Goal: Task Accomplishment & Management: Manage account settings

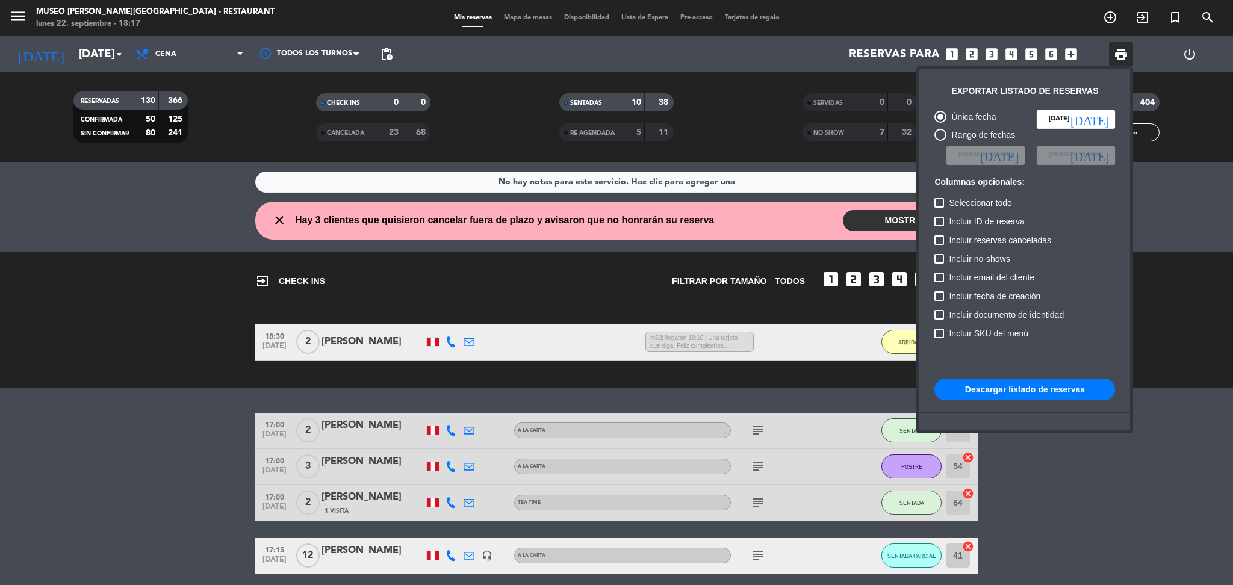
click at [793, 164] on div at bounding box center [616, 292] width 1233 height 585
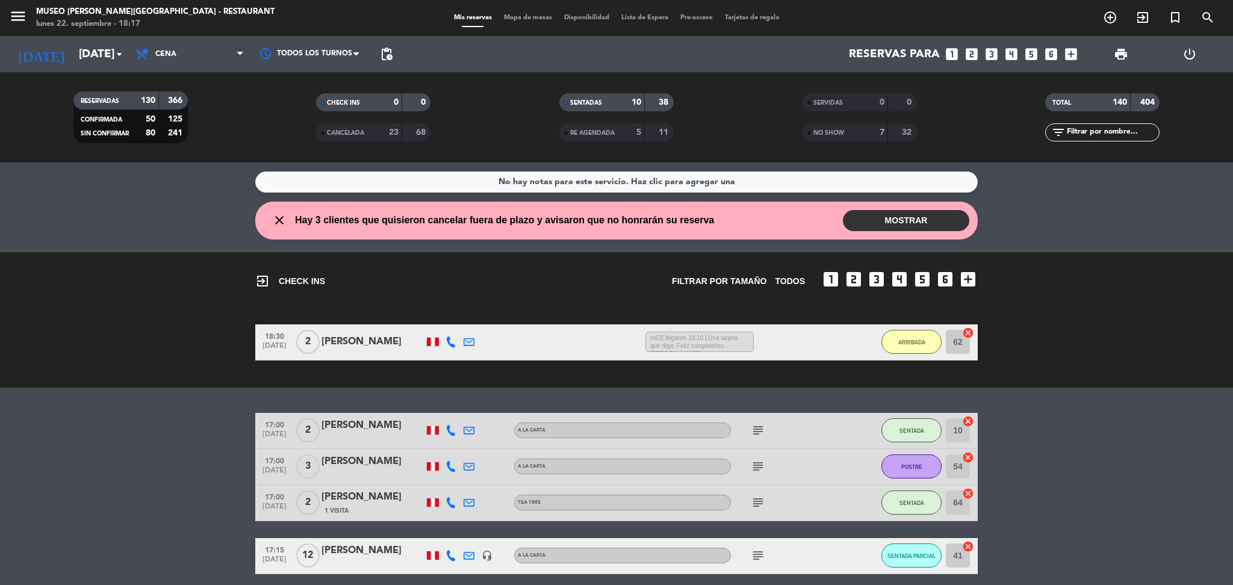
click at [843, 126] on div "NO SHOW" at bounding box center [832, 133] width 55 height 14
click at [840, 98] on div "SERVIDAS" at bounding box center [832, 103] width 55 height 14
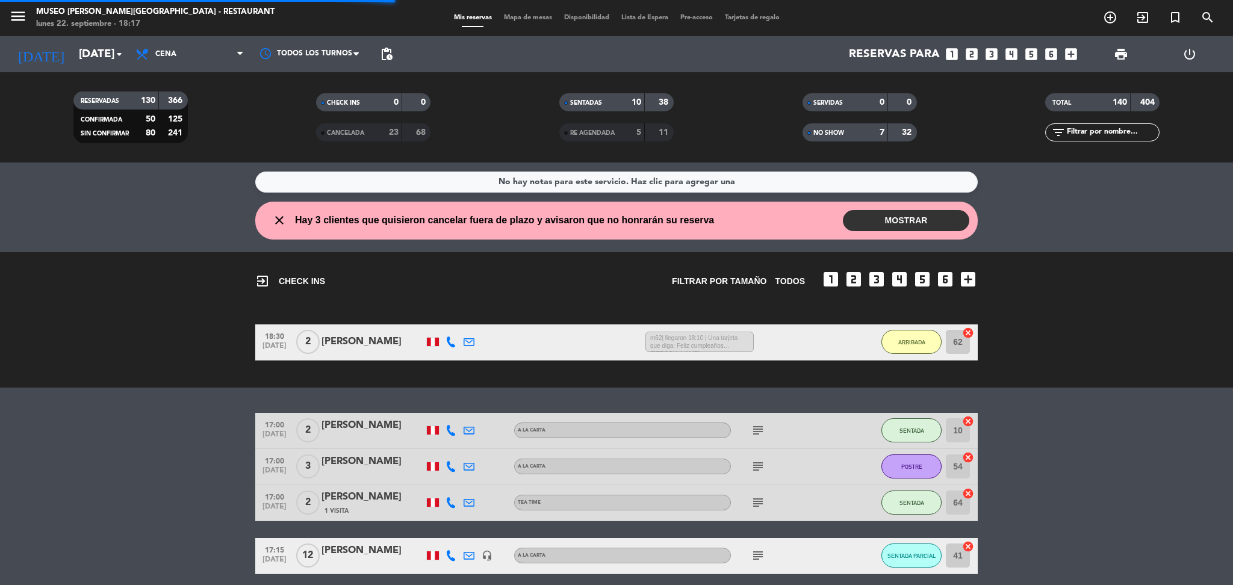
click at [1114, 138] on input "text" at bounding box center [1111, 132] width 93 height 13
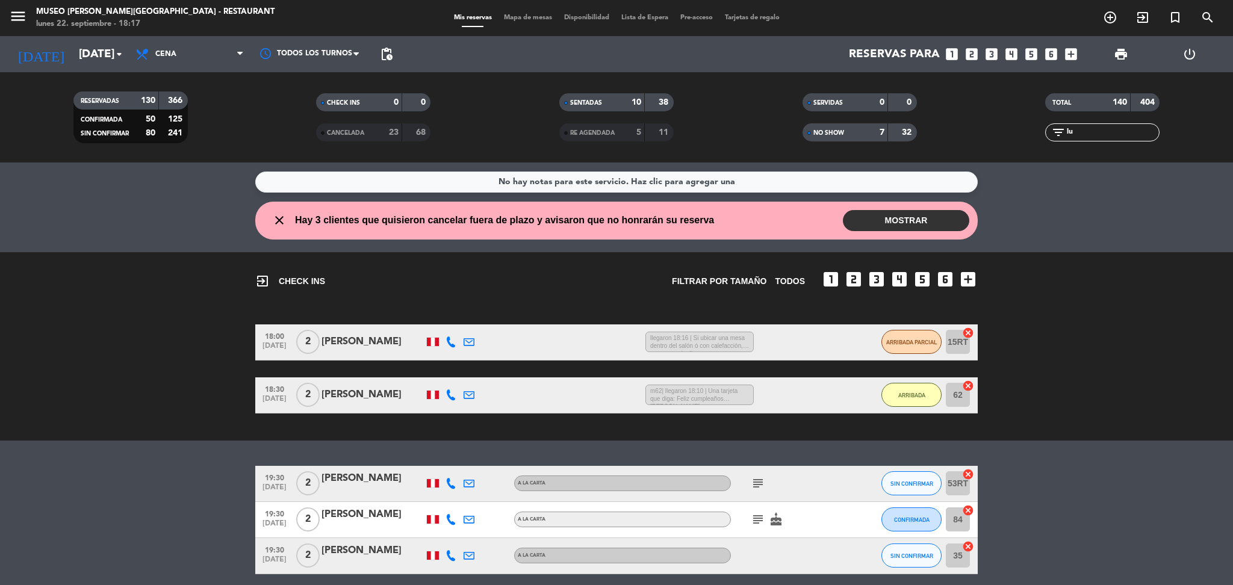
type input "l"
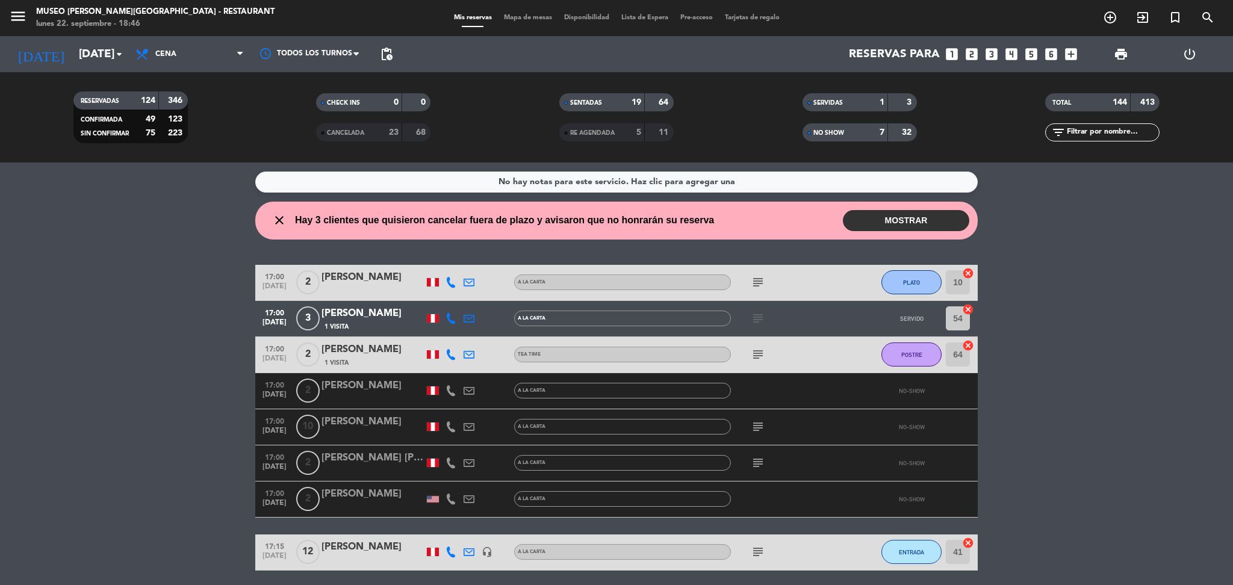
click at [1098, 128] on input "text" at bounding box center [1111, 132] width 93 height 13
click at [875, 125] on div "NO SHOW 7 32" at bounding box center [859, 132] width 114 height 18
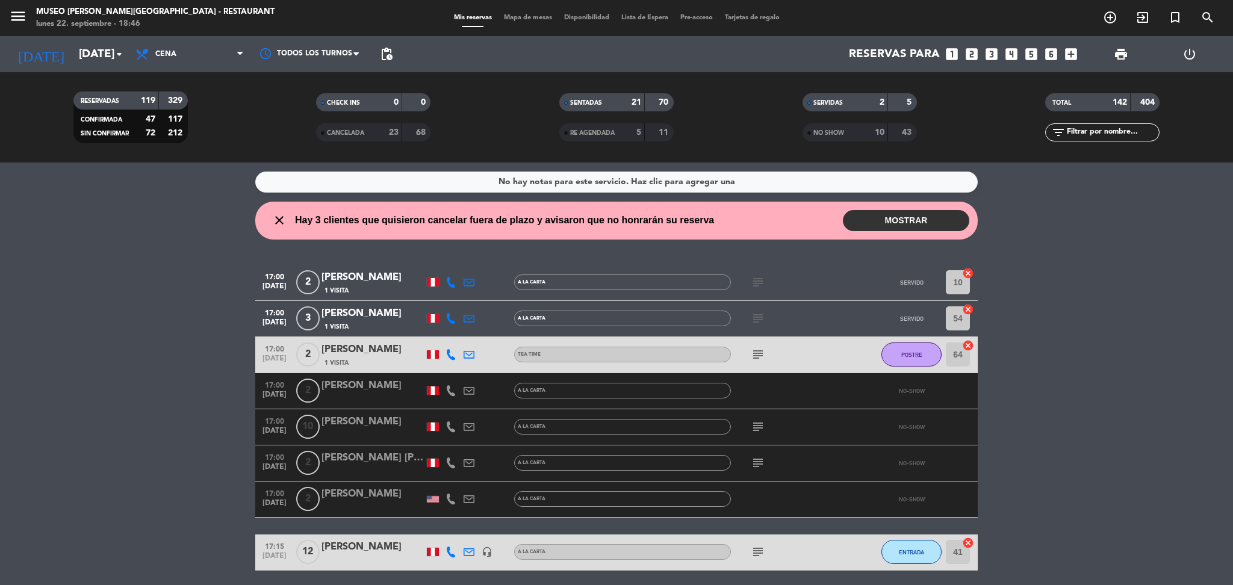
click at [875, 128] on strong "10" at bounding box center [880, 132] width 10 height 8
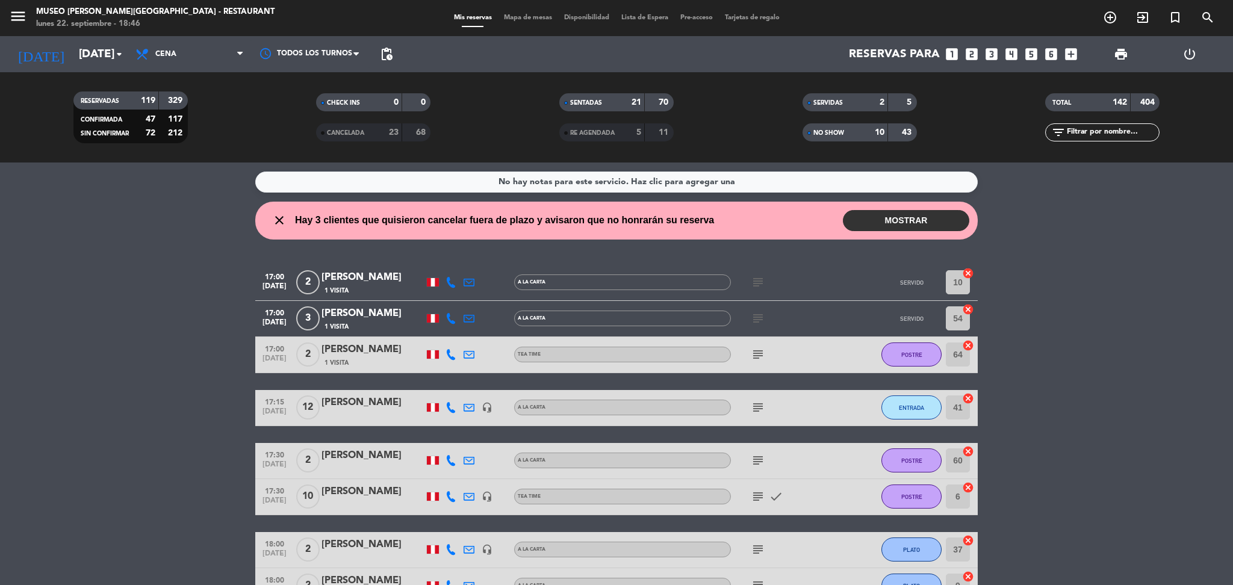
click at [1147, 127] on input "text" at bounding box center [1111, 132] width 93 height 13
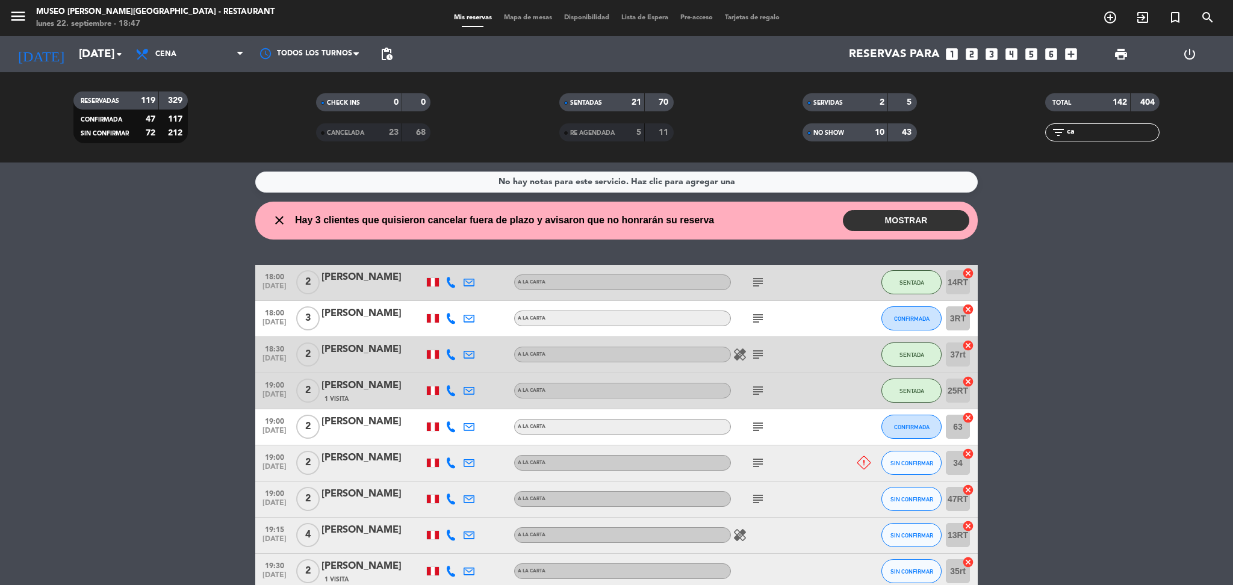
type input "c"
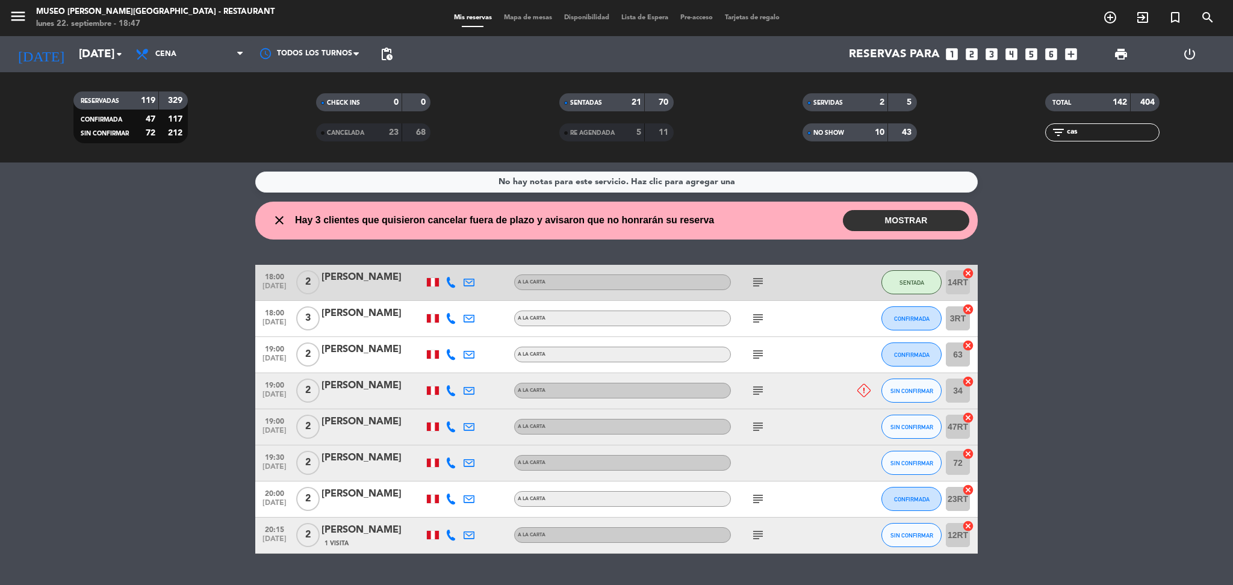
type input "cas"
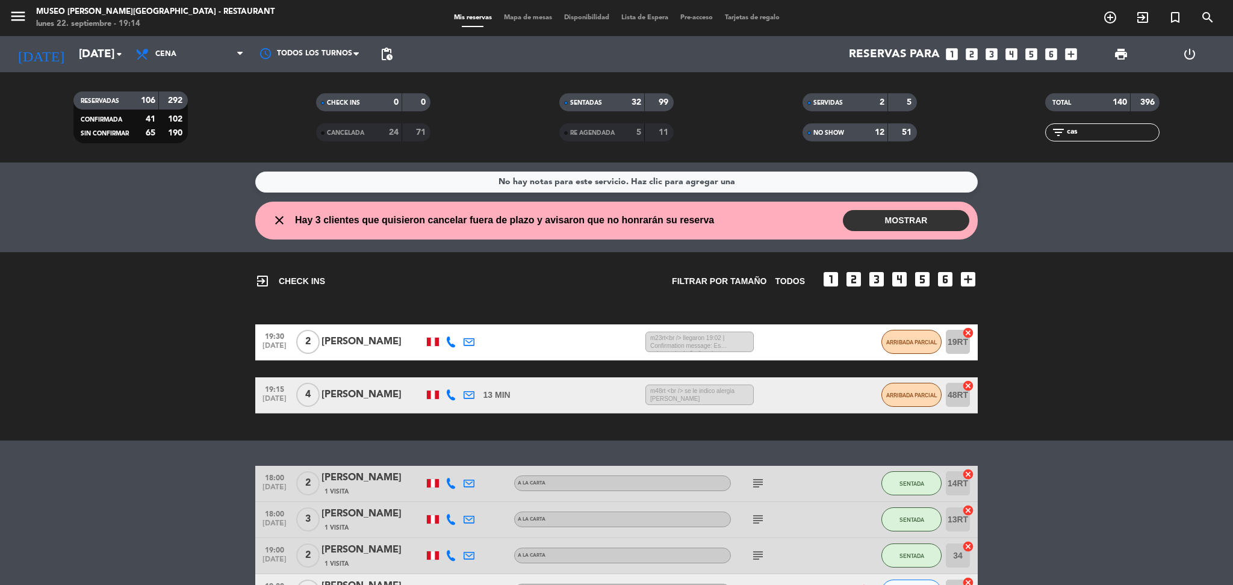
drag, startPoint x: 1099, startPoint y: 129, endPoint x: 1026, endPoint y: 259, distance: 149.3
click at [1026, 259] on ng-component "menu [GEOGRAPHIC_DATA][PERSON_NAME] - Restaurant [DATE] 22. septiembre - 19:14 …" at bounding box center [616, 292] width 1233 height 585
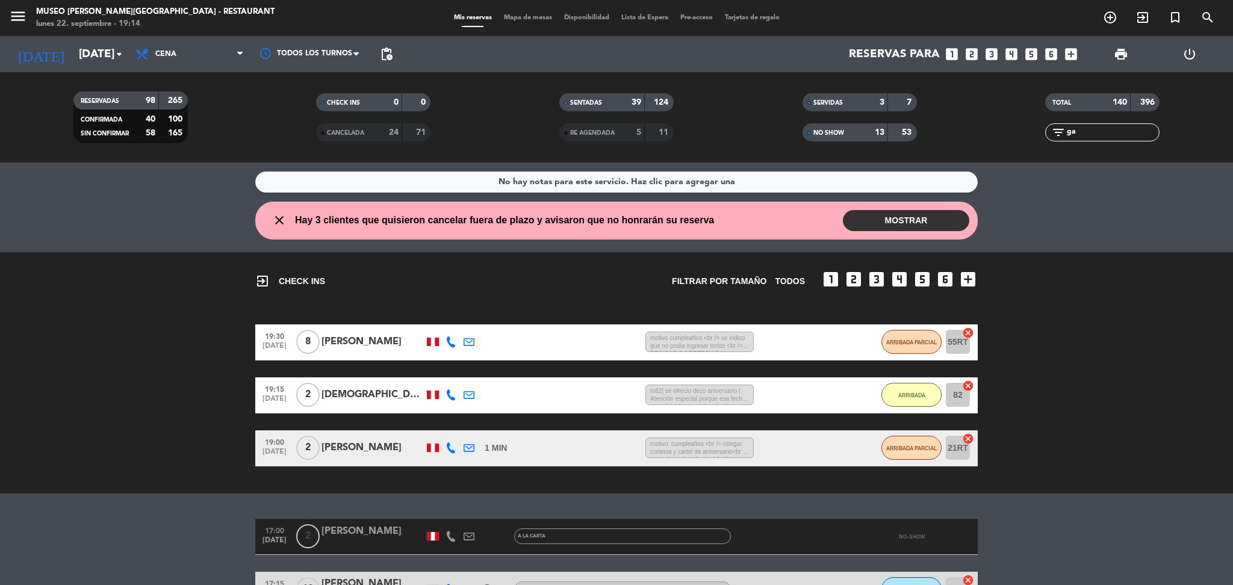
type input "g"
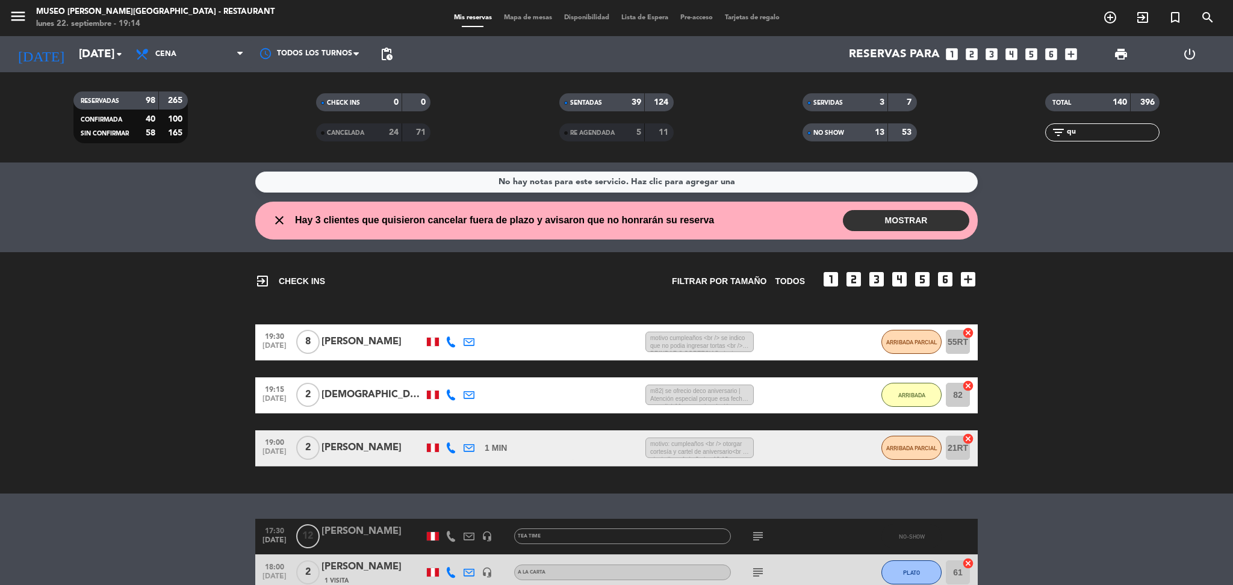
type input "q"
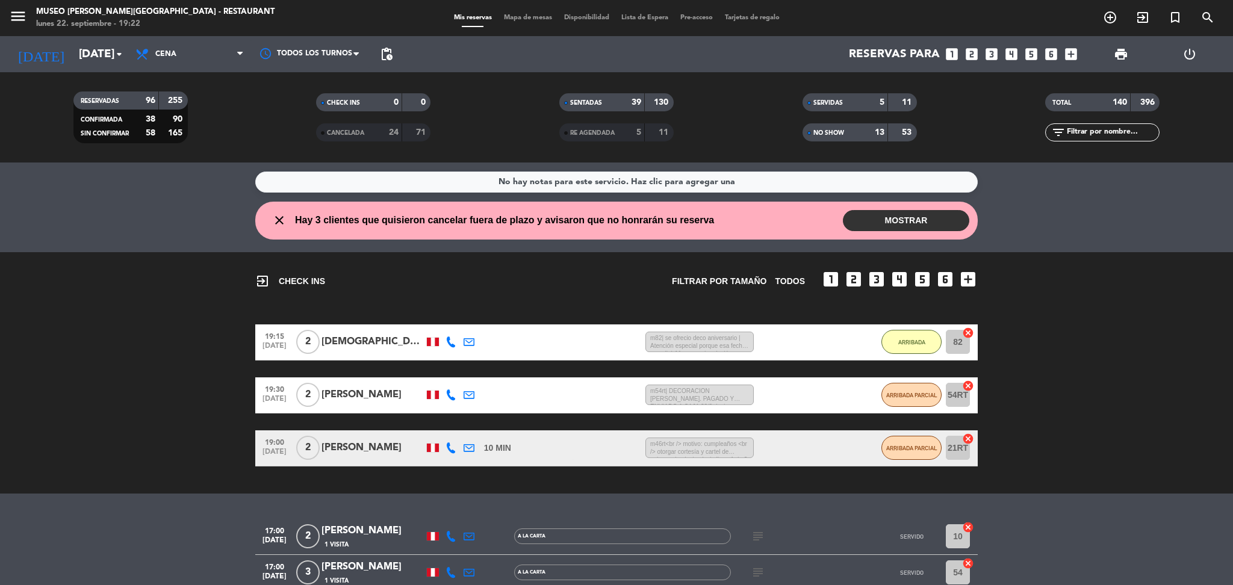
click at [1120, 138] on input "text" at bounding box center [1111, 132] width 93 height 13
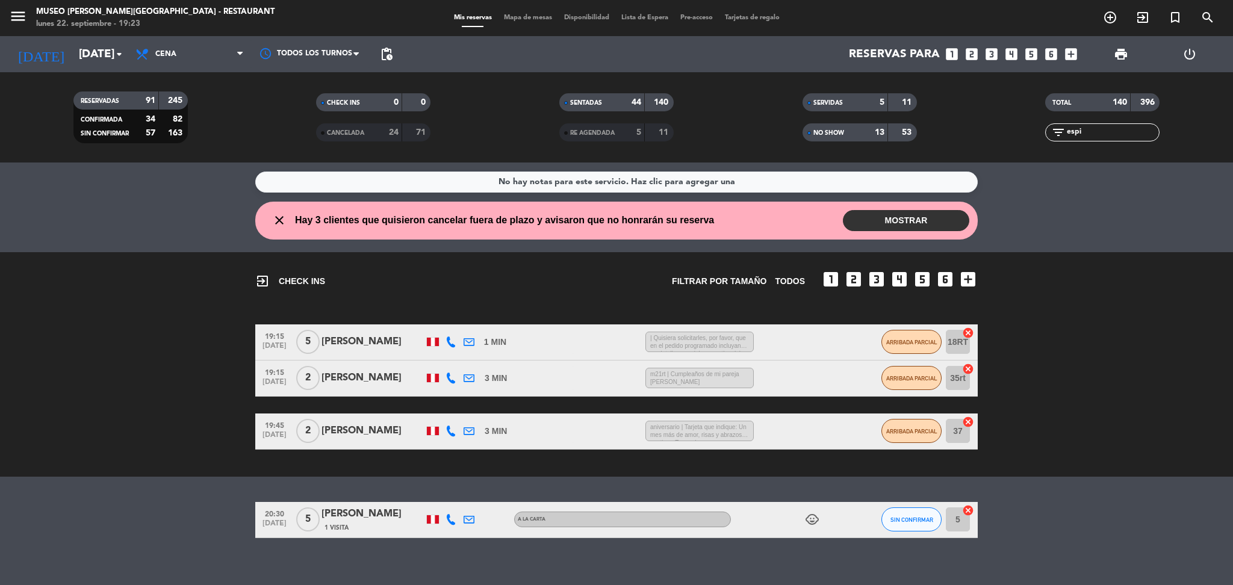
type input "espi"
click at [851, 135] on div "NO SHOW" at bounding box center [832, 133] width 55 height 14
drag, startPoint x: 1138, startPoint y: 128, endPoint x: 829, endPoint y: 87, distance: 311.5
click at [829, 87] on div "RESERVADAS 91 245 CONFIRMADA 34 82 SIN CONFIRMAR 57 163 CHECK INS 0 0 CANCELADA…" at bounding box center [616, 117] width 1233 height 66
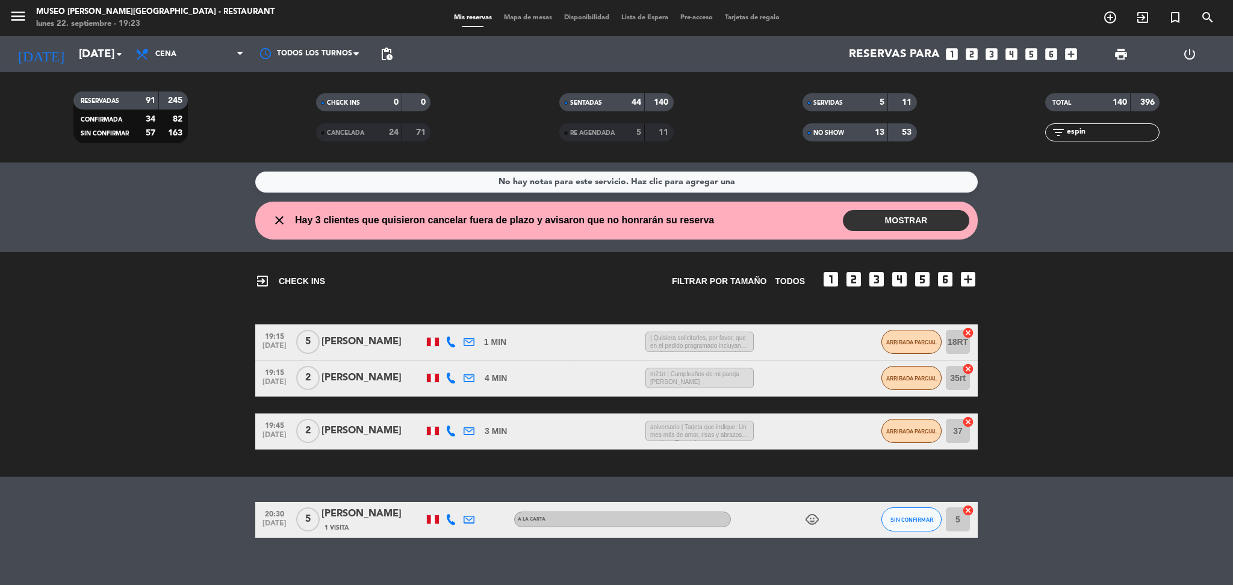
type input "[PERSON_NAME]"
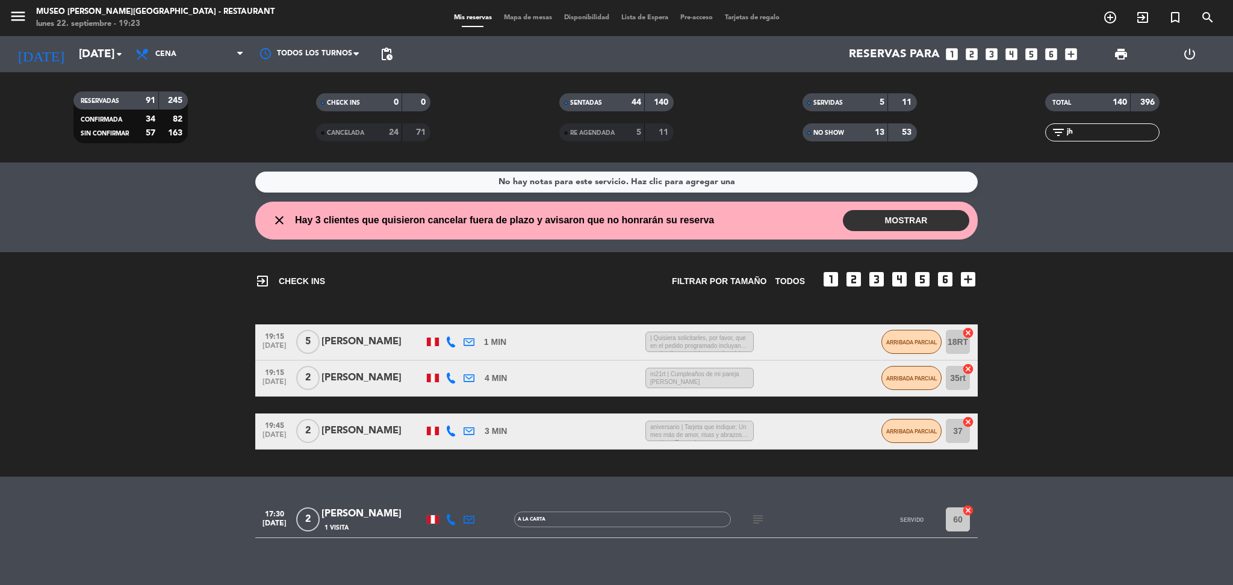
type input "j"
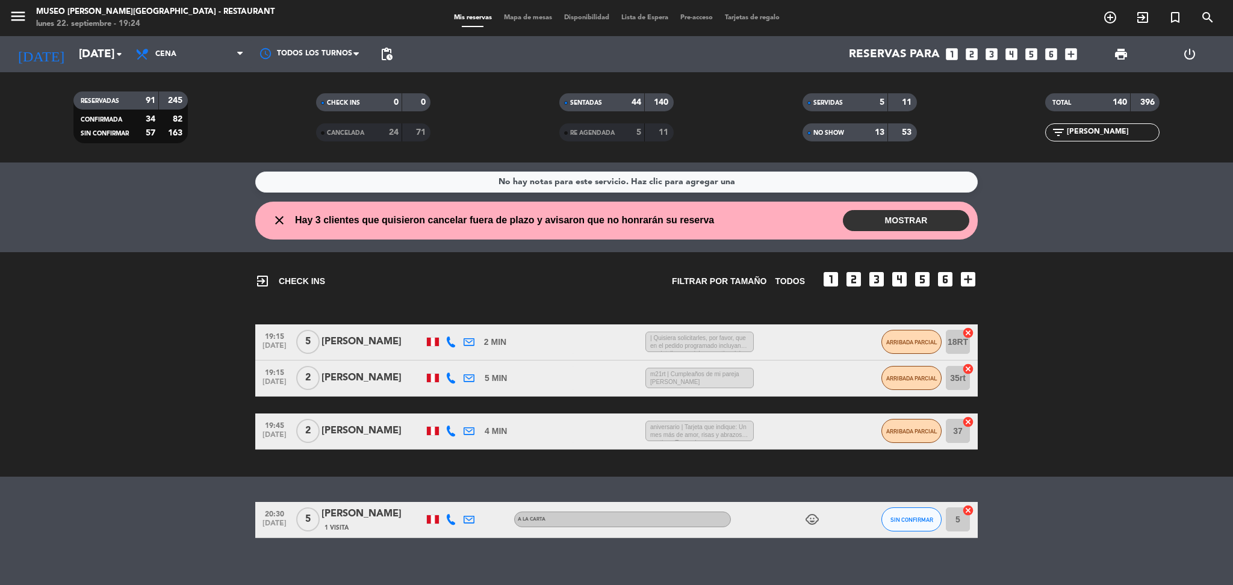
scroll to position [13, 0]
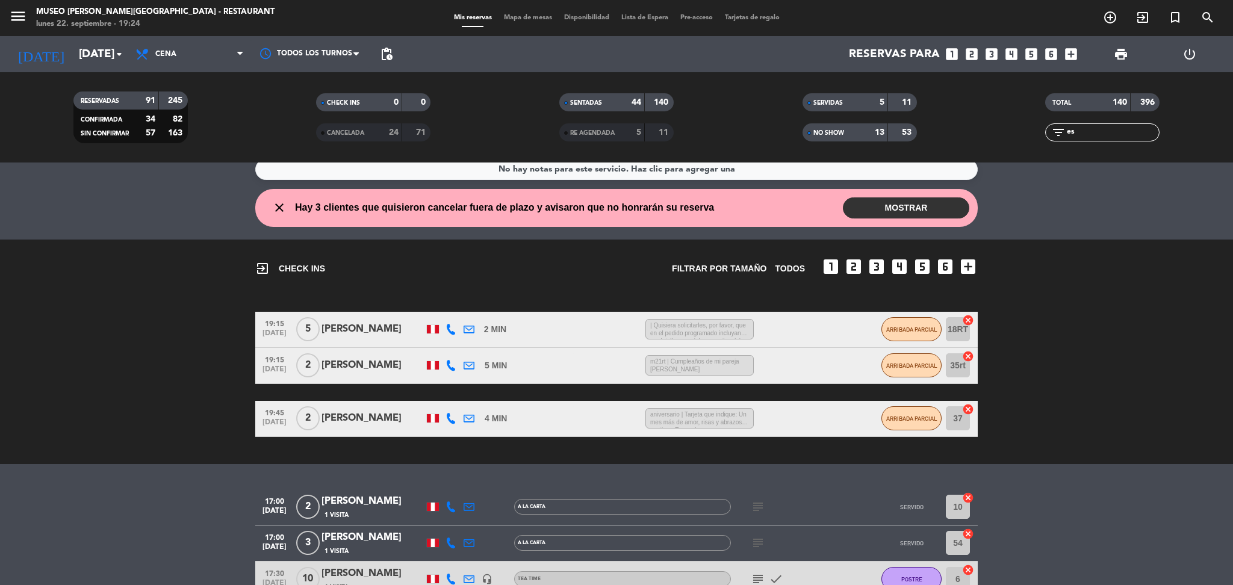
type input "e"
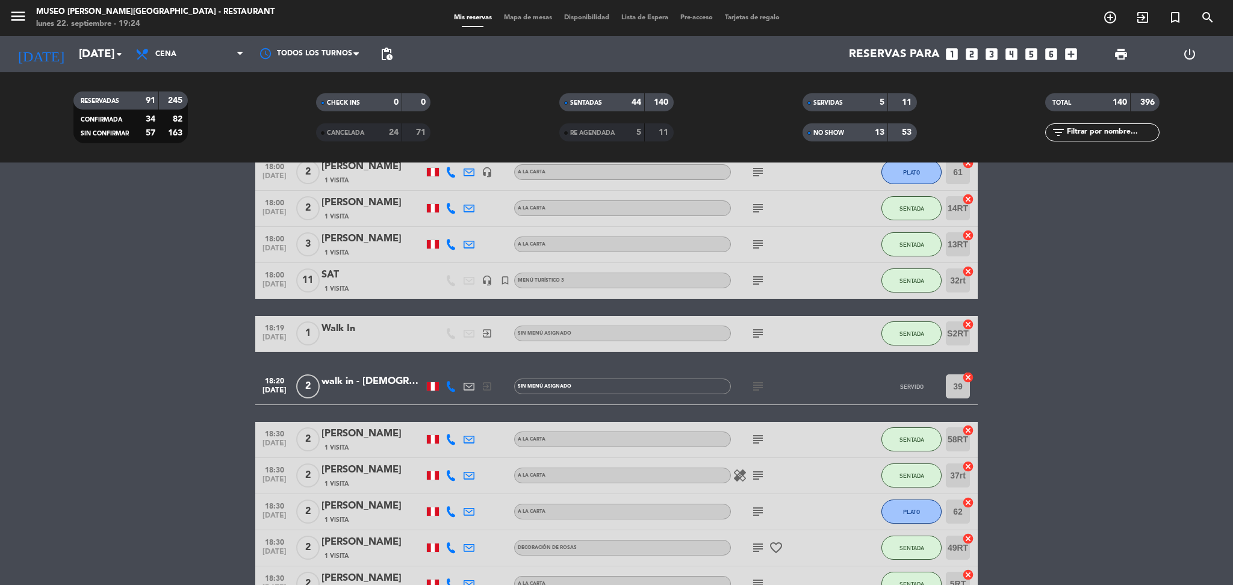
scroll to position [852, 0]
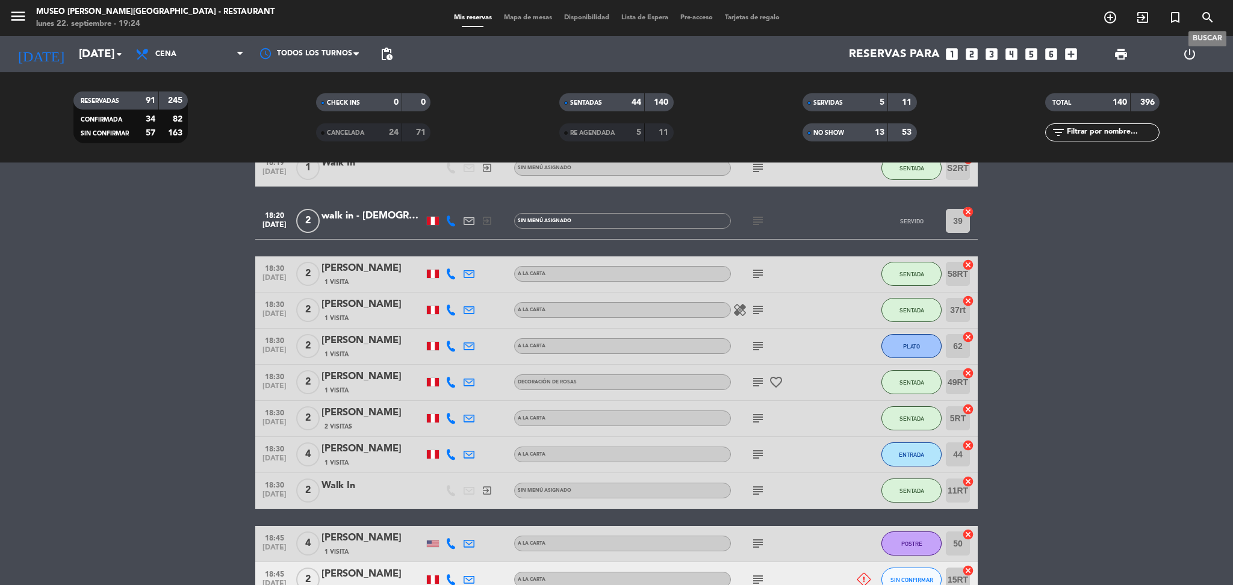
click at [1212, 13] on icon "search" at bounding box center [1207, 17] width 14 height 14
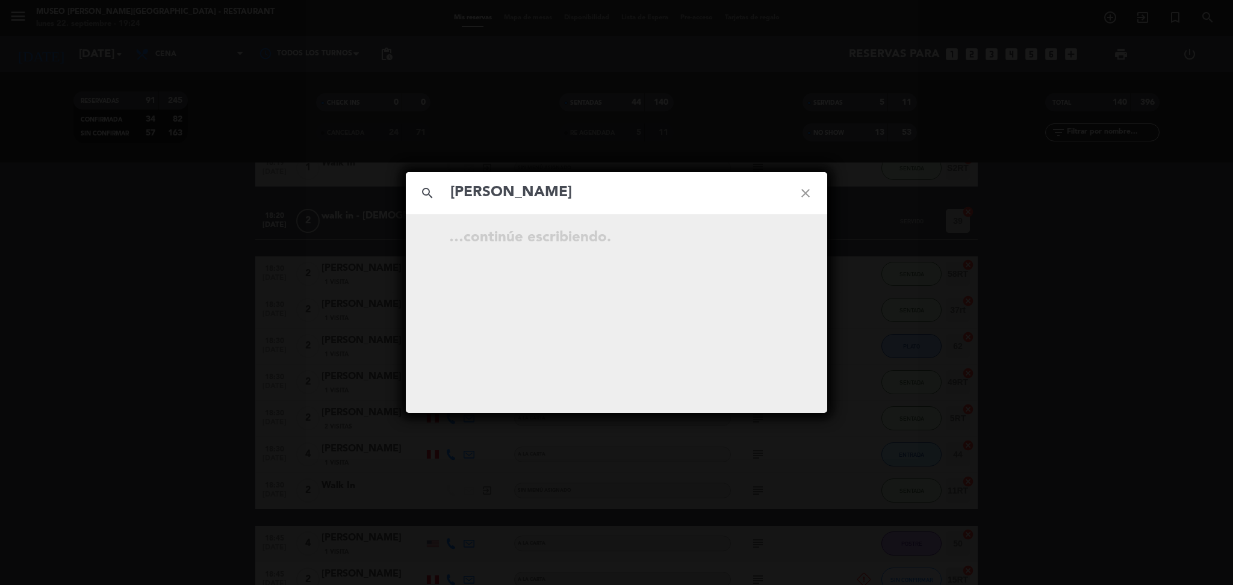
type input "[PERSON_NAME]"
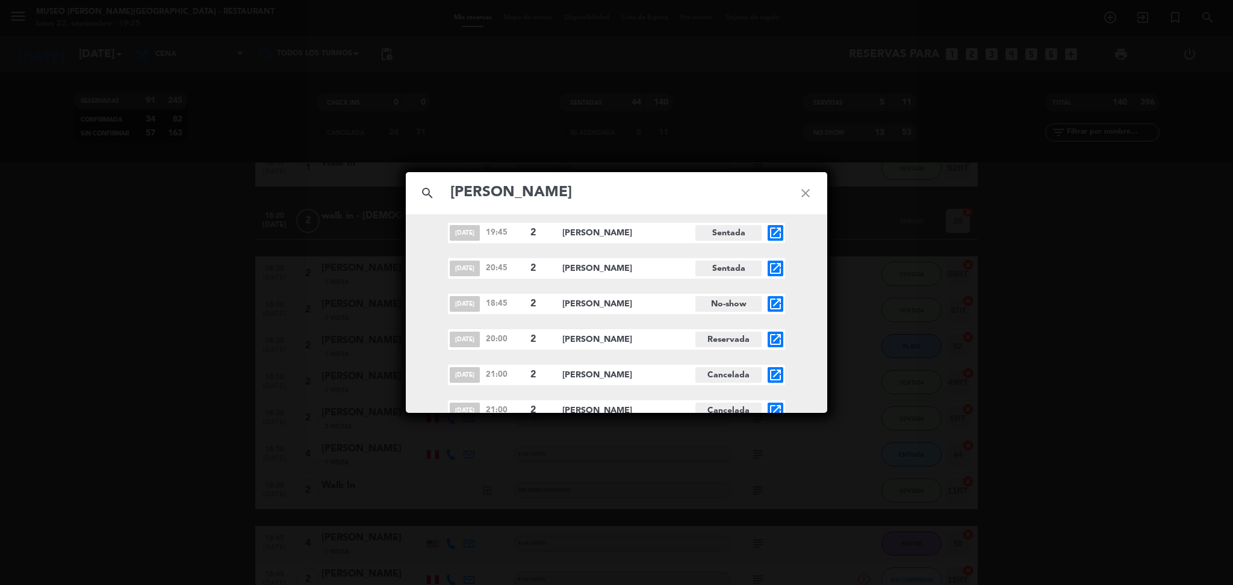
scroll to position [2843, 0]
click at [777, 306] on icon "open_in_new" at bounding box center [775, 308] width 14 height 14
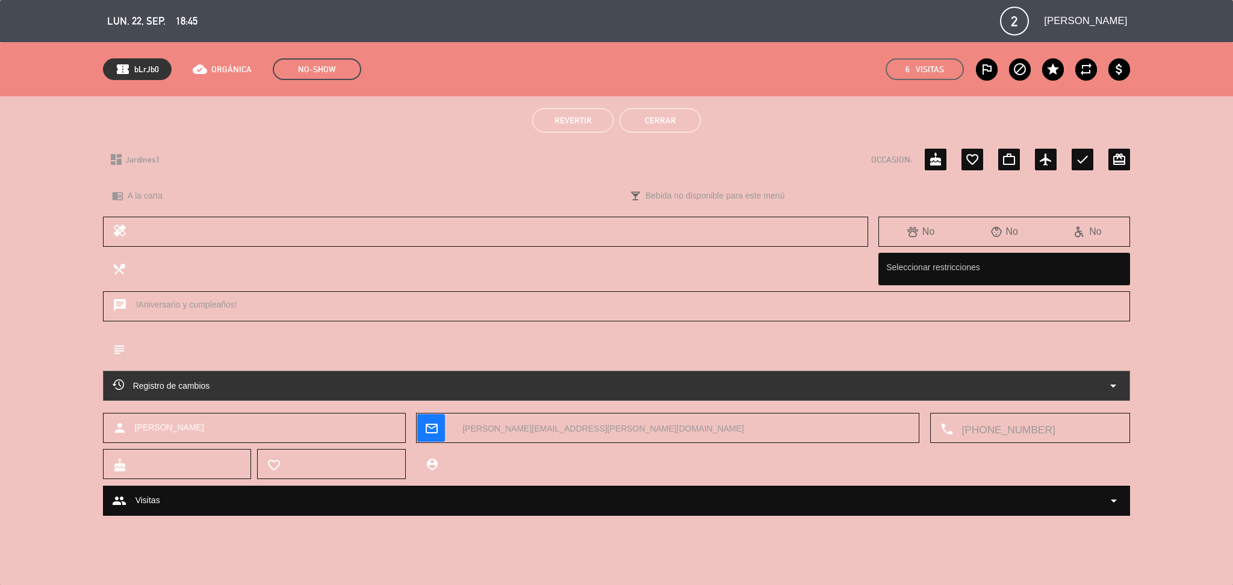
click at [559, 121] on span "Revertir" at bounding box center [572, 121] width 37 height 10
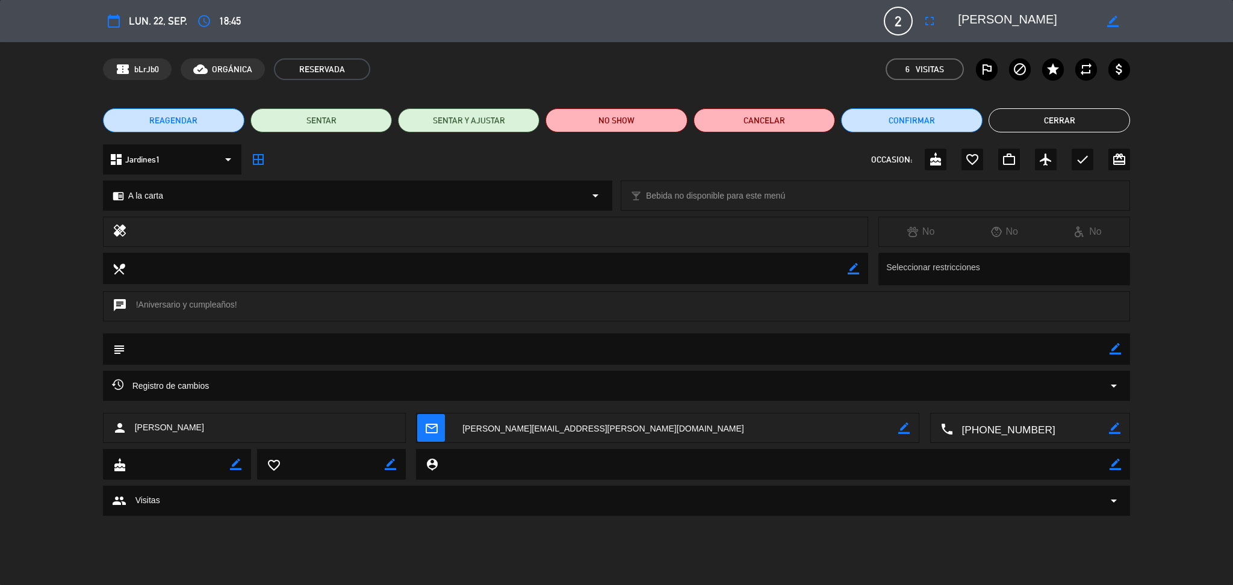
click at [1114, 351] on icon "border_color" at bounding box center [1114, 348] width 11 height 11
click at [1067, 350] on textarea at bounding box center [617, 348] width 985 height 31
type textarea "llegaron 19:25"
click at [1114, 344] on icon at bounding box center [1114, 348] width 11 height 11
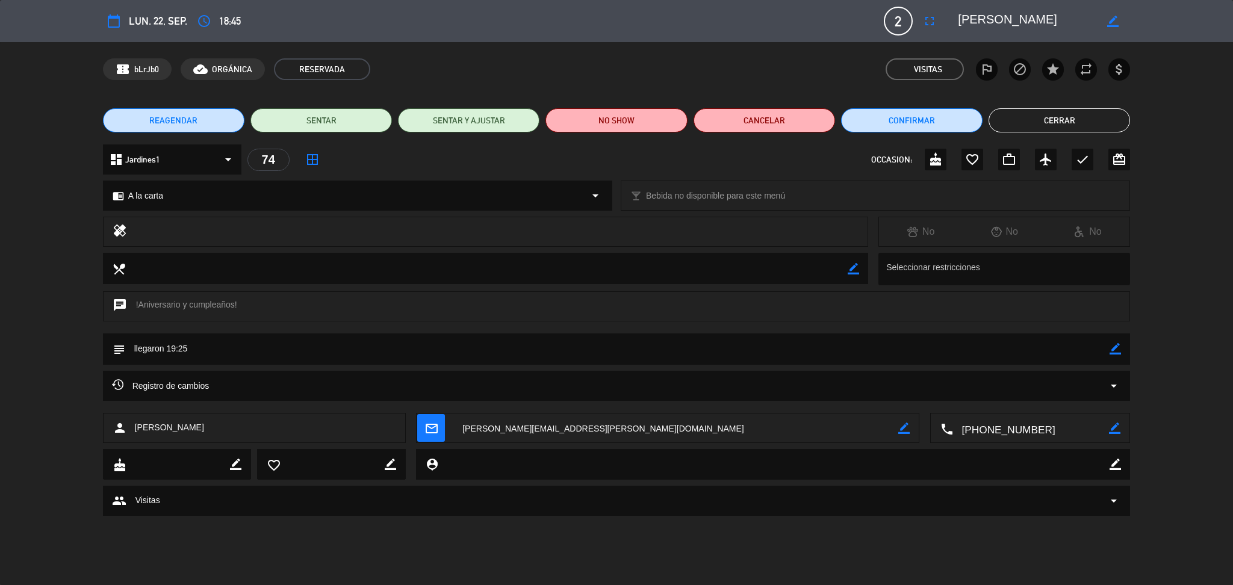
click at [1044, 119] on button "Cerrar" at bounding box center [1058, 120] width 141 height 24
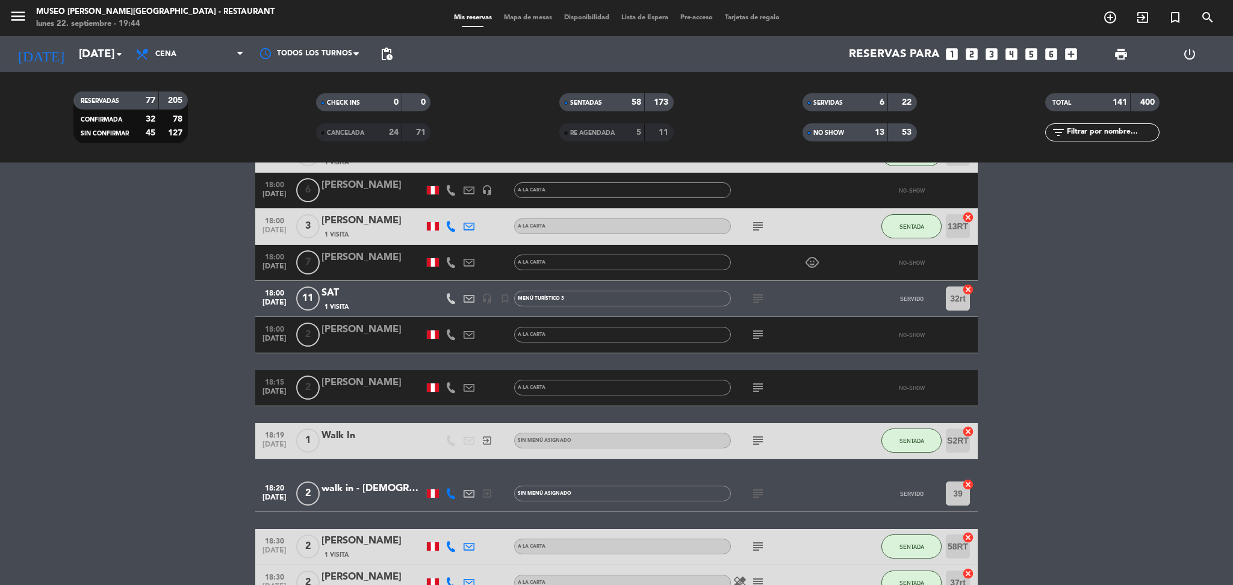
scroll to position [763, 0]
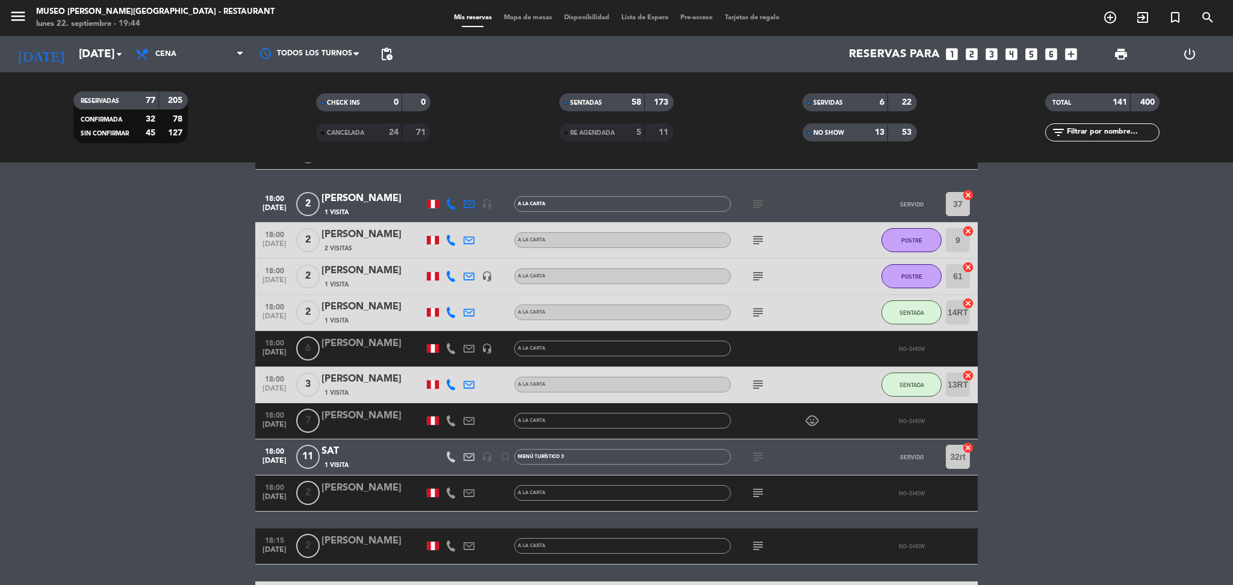
click at [1083, 128] on input "text" at bounding box center [1111, 132] width 93 height 13
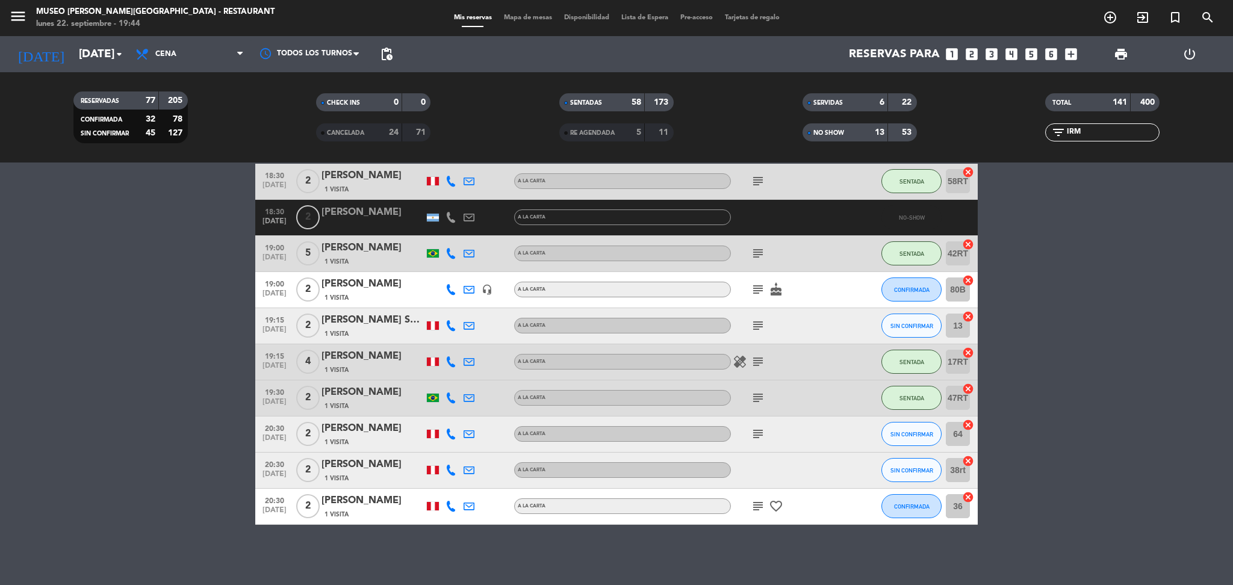
scroll to position [0, 0]
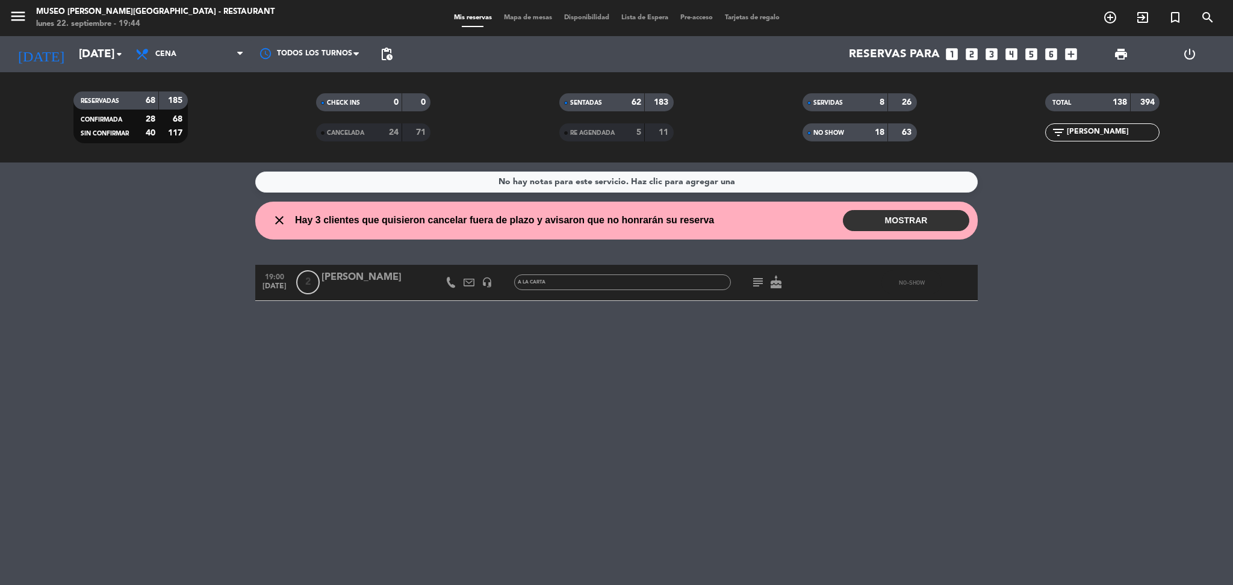
type input "[PERSON_NAME]"
click at [379, 279] on div "[PERSON_NAME]" at bounding box center [372, 278] width 102 height 16
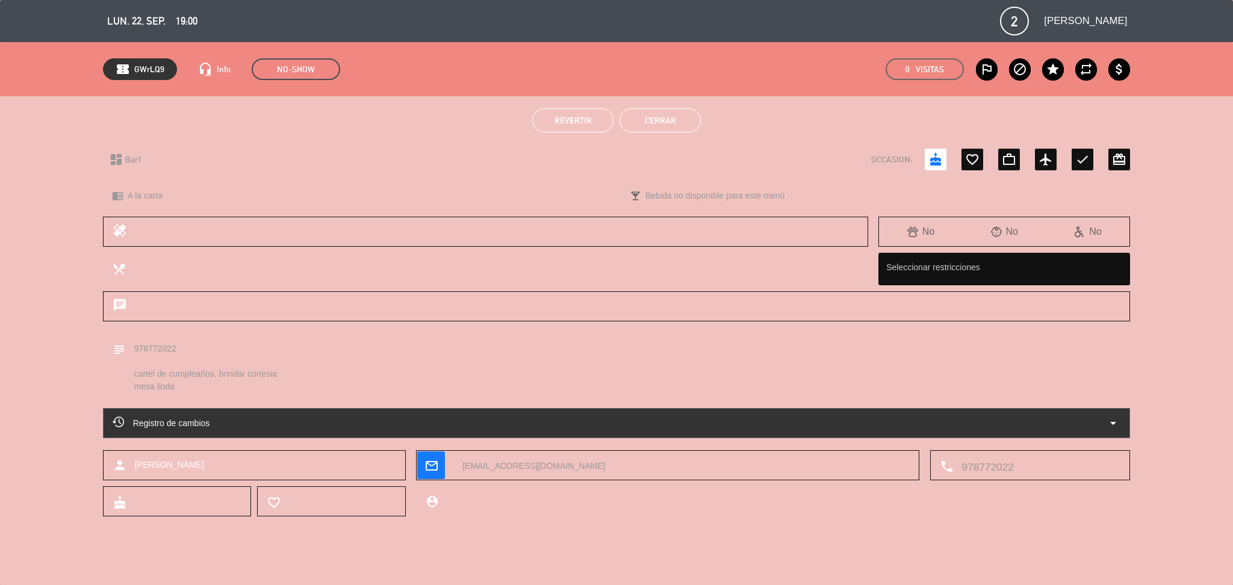
click at [575, 116] on span "Revertir" at bounding box center [572, 121] width 37 height 10
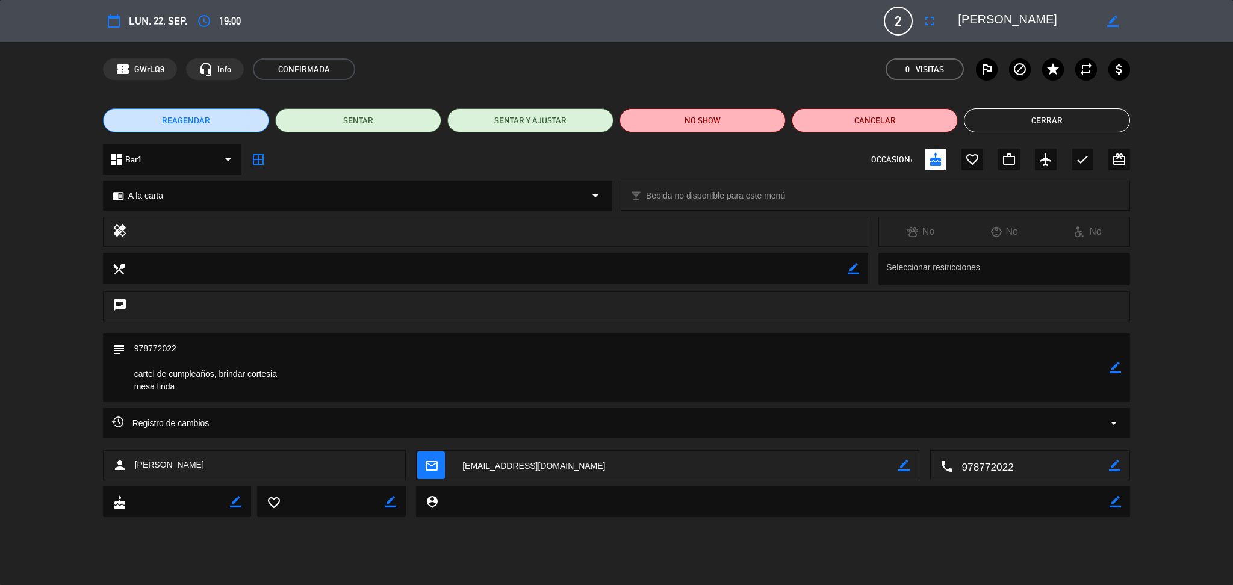
click at [1123, 365] on div "subject border_color" at bounding box center [616, 367] width 1027 height 69
click at [1112, 368] on icon "border_color" at bounding box center [1114, 367] width 11 height 11
click at [1046, 381] on textarea at bounding box center [617, 367] width 985 height 69
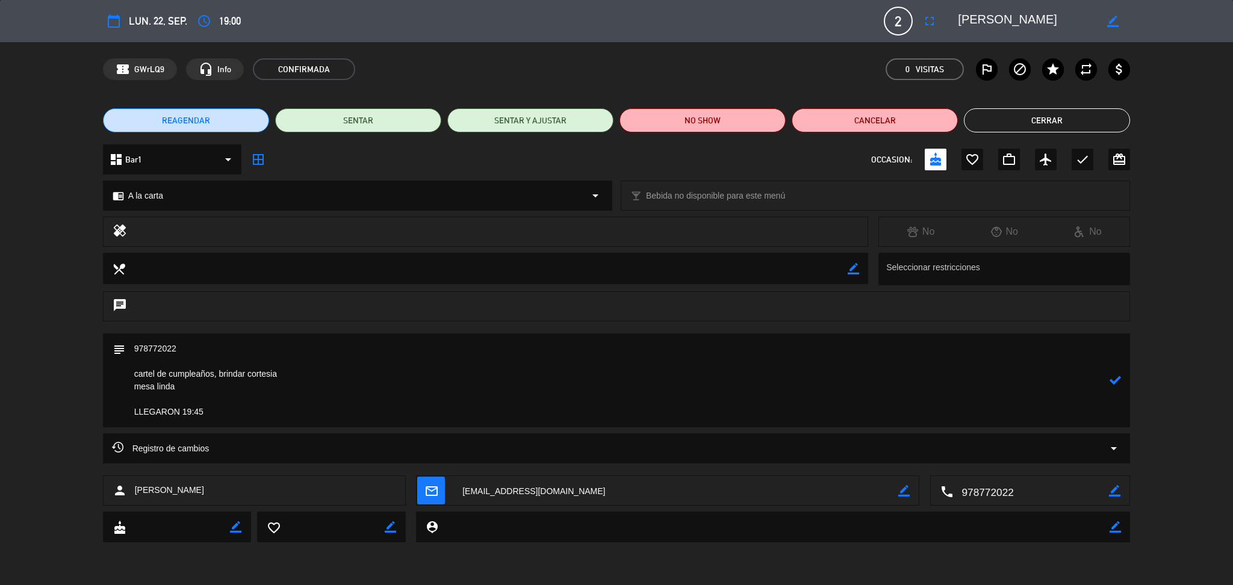
type textarea "978772022 cartel de cumpleaños, brindar cortesia mesa linda LLEGARON 19:45"
click at [1114, 382] on icon at bounding box center [1114, 379] width 11 height 11
click at [1064, 123] on button "Cerrar" at bounding box center [1047, 120] width 166 height 24
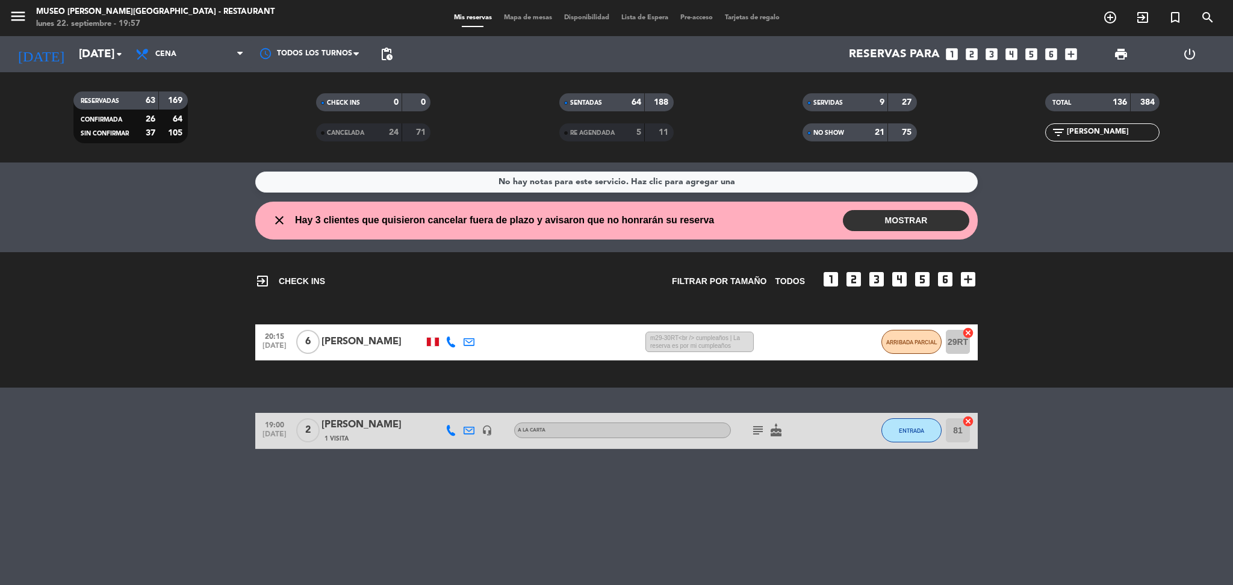
click at [1035, 252] on div "exit_to_app CHECK INS Filtrar por tamaño TODOS looks_one looks_two looks_3 look…" at bounding box center [616, 319] width 1233 height 135
click at [1109, 128] on input "[PERSON_NAME]" at bounding box center [1111, 132] width 93 height 13
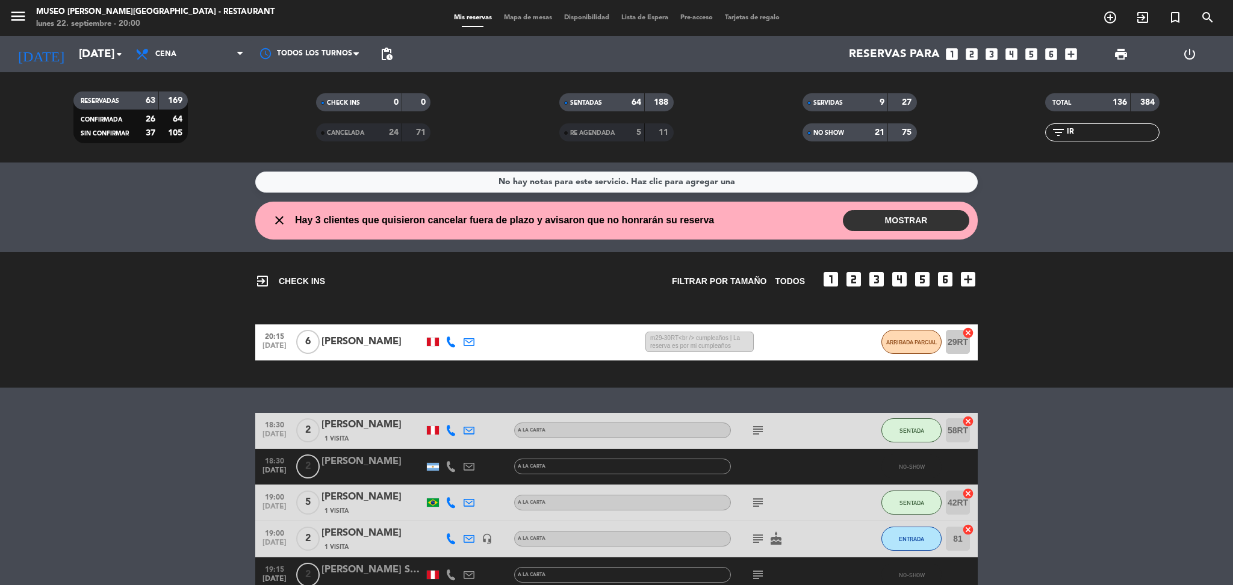
type input "I"
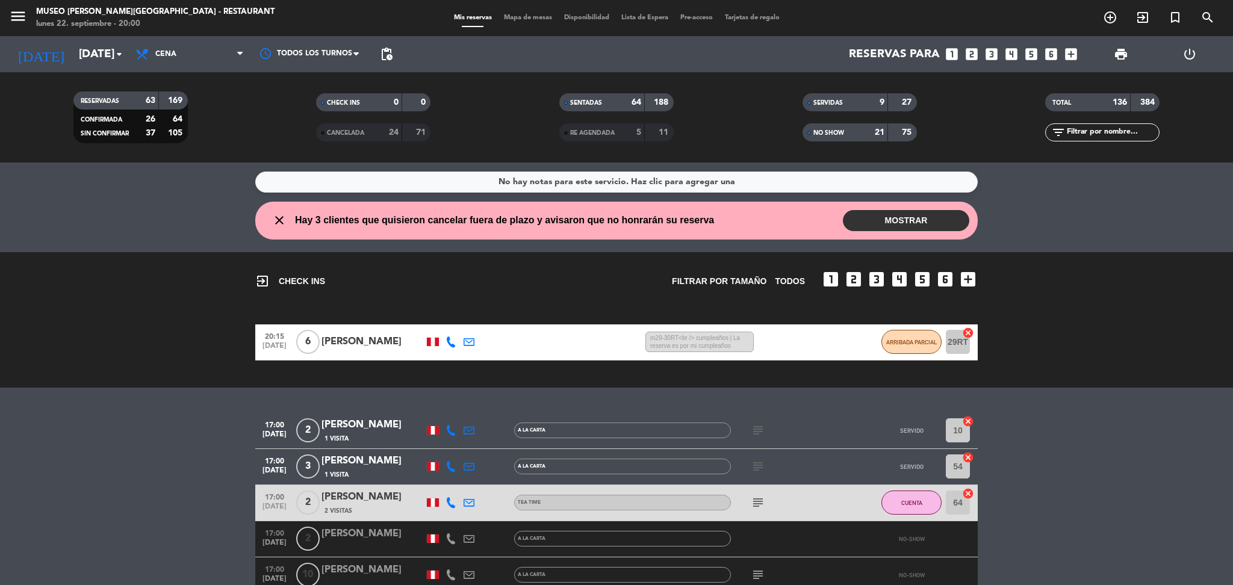
type input "k"
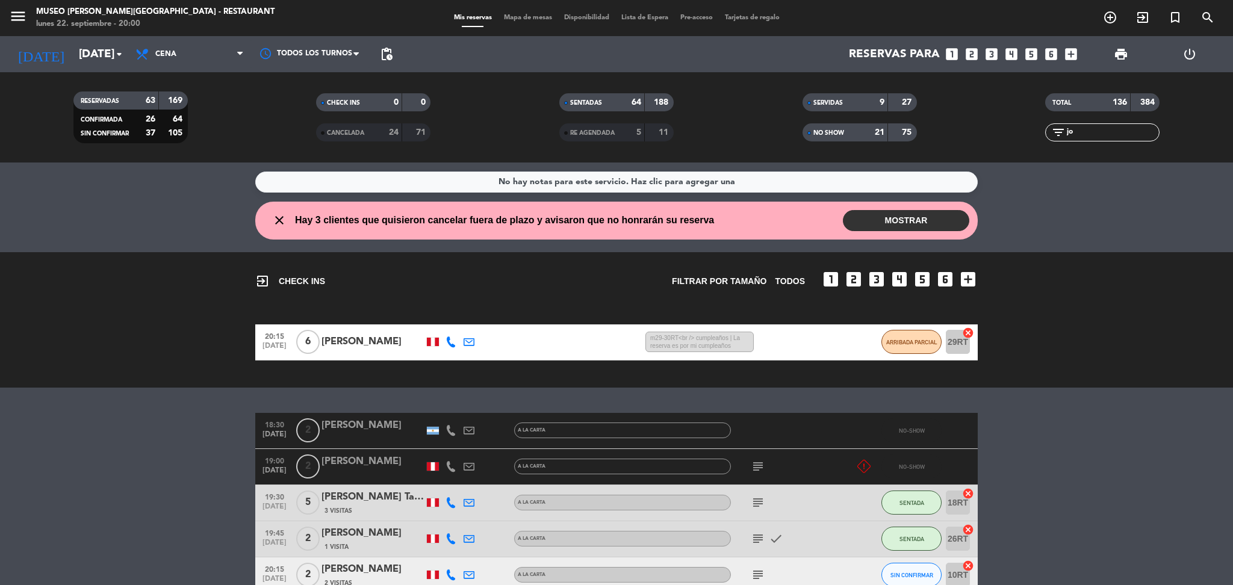
type input "j"
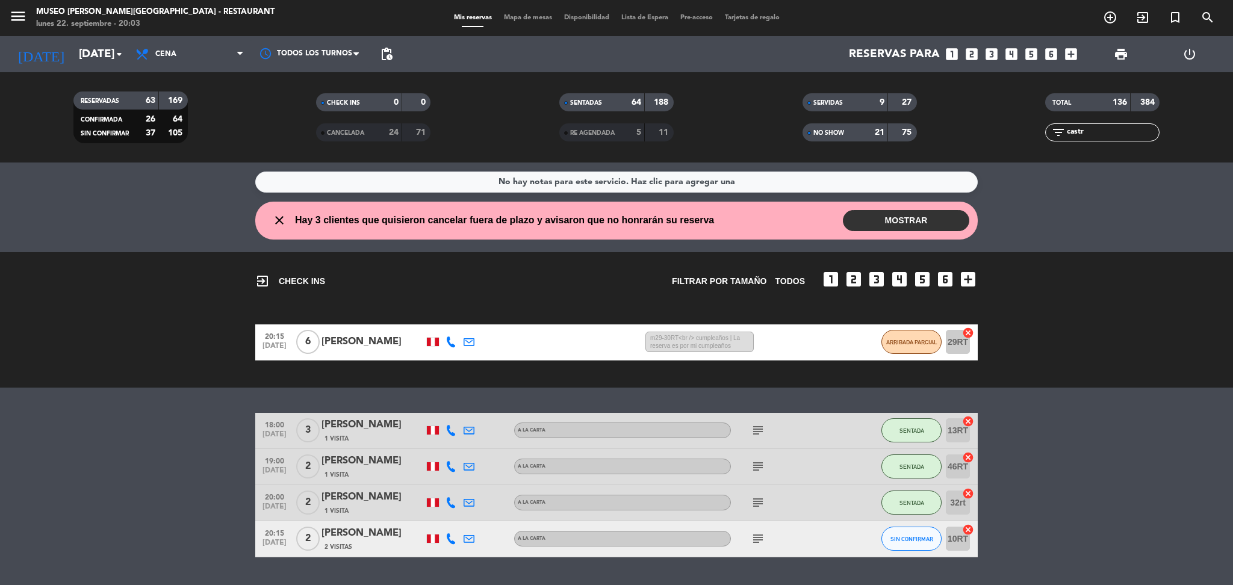
click at [1089, 131] on input "castr" at bounding box center [1111, 132] width 93 height 13
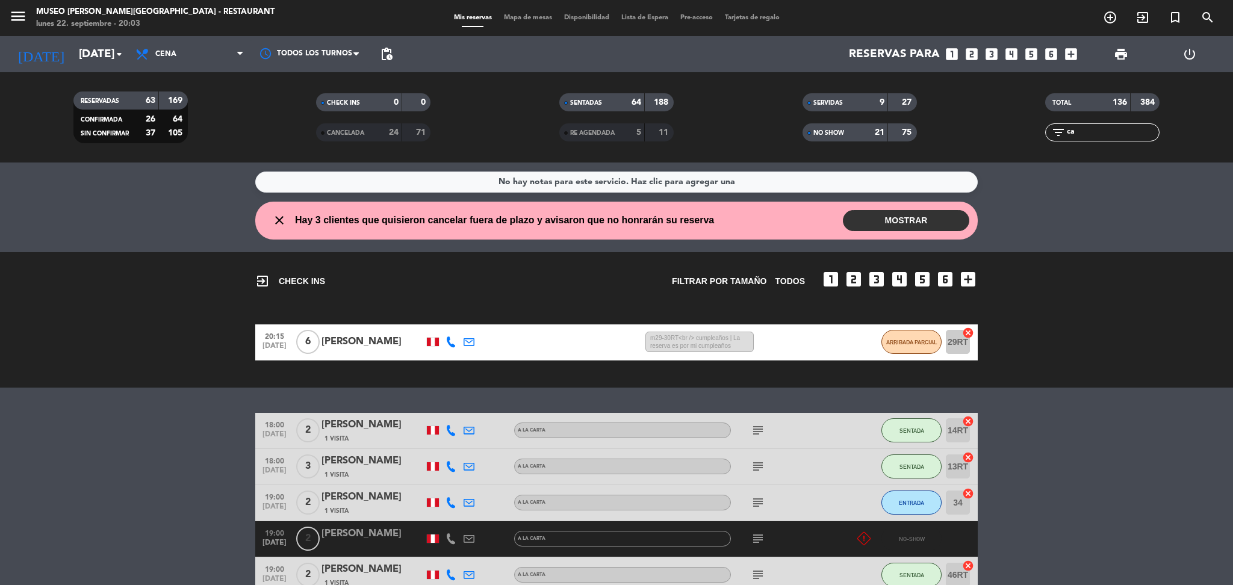
type input "c"
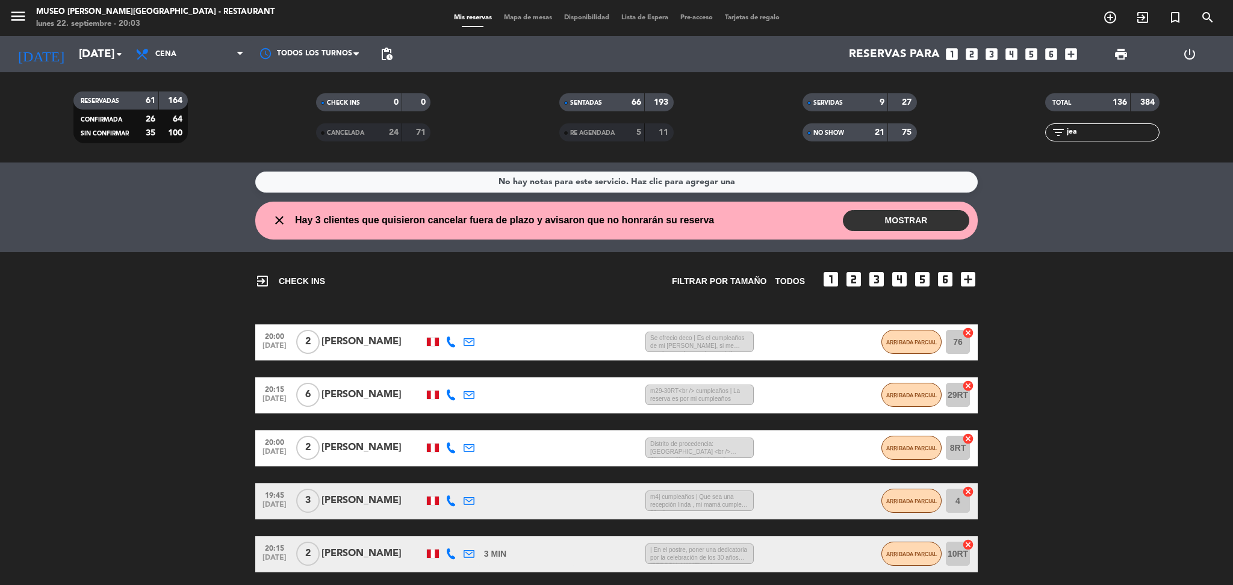
scroll to position [100, 0]
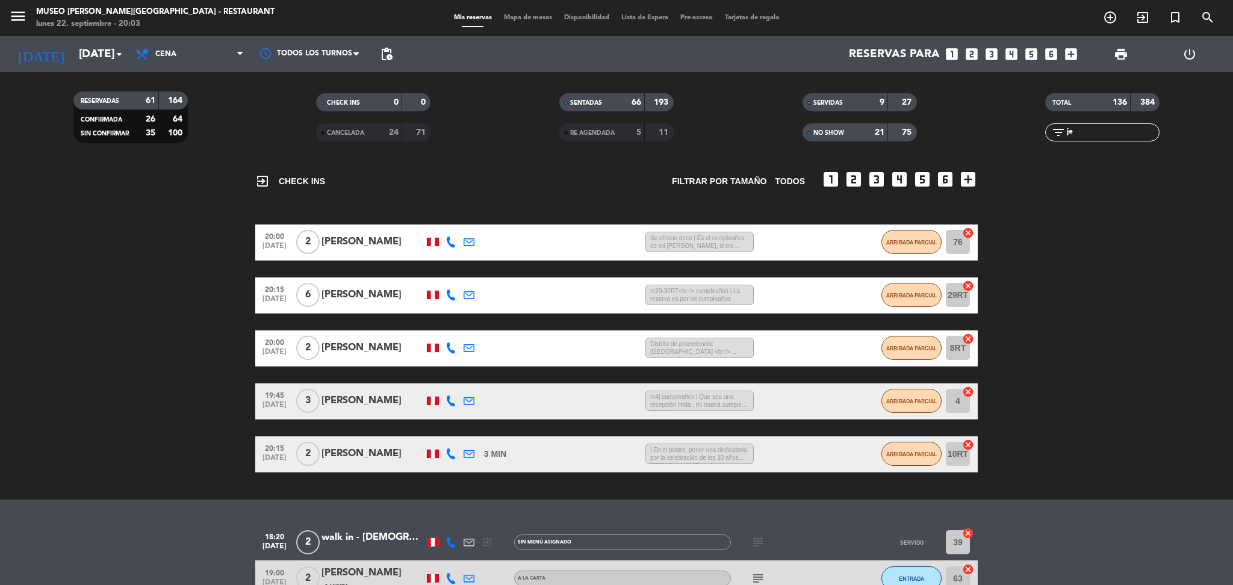
type input "j"
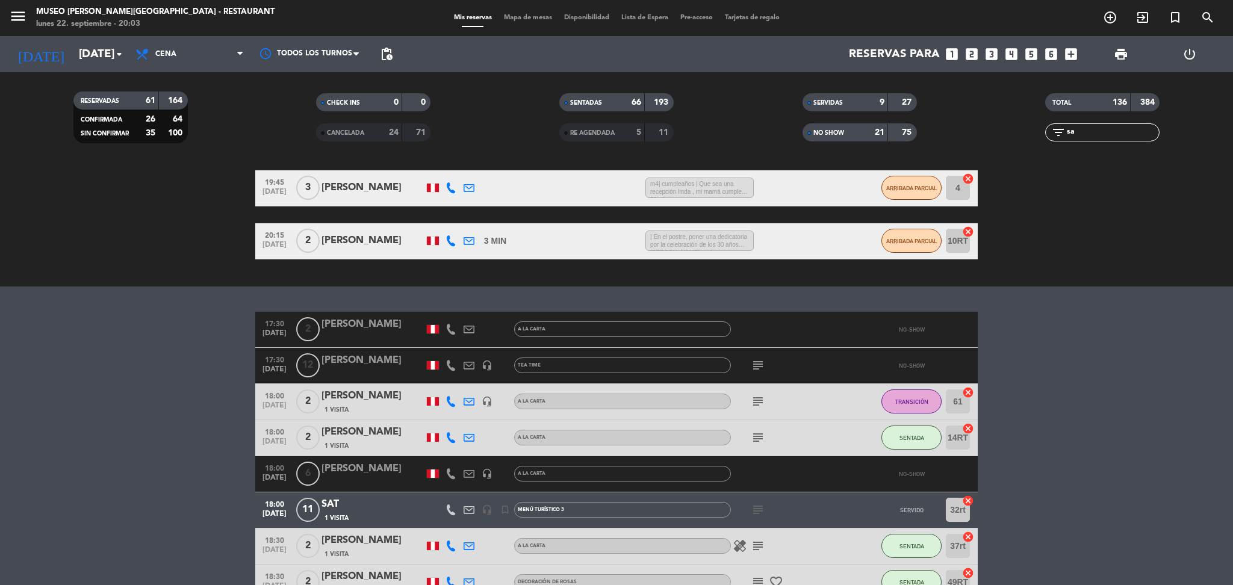
scroll to position [0, 0]
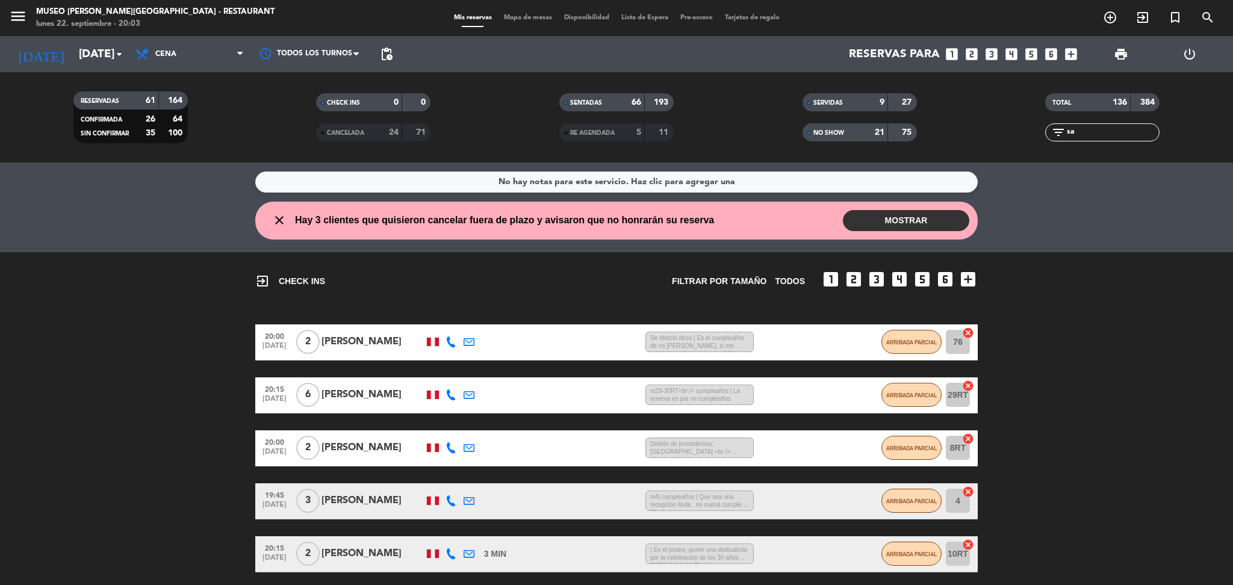
type input "s"
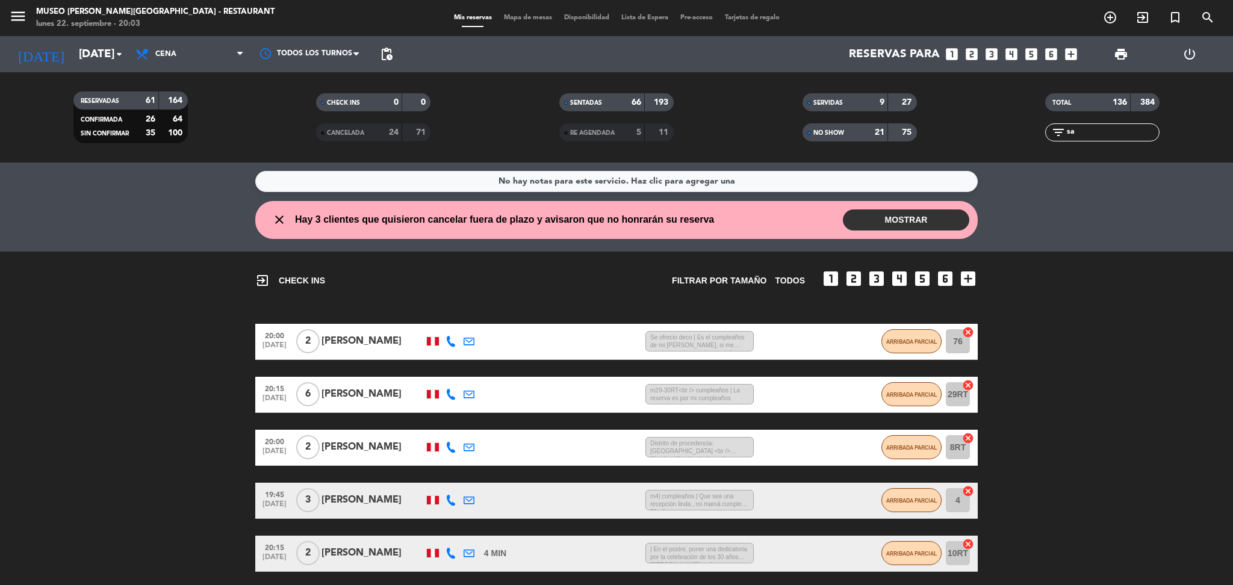
type input "s"
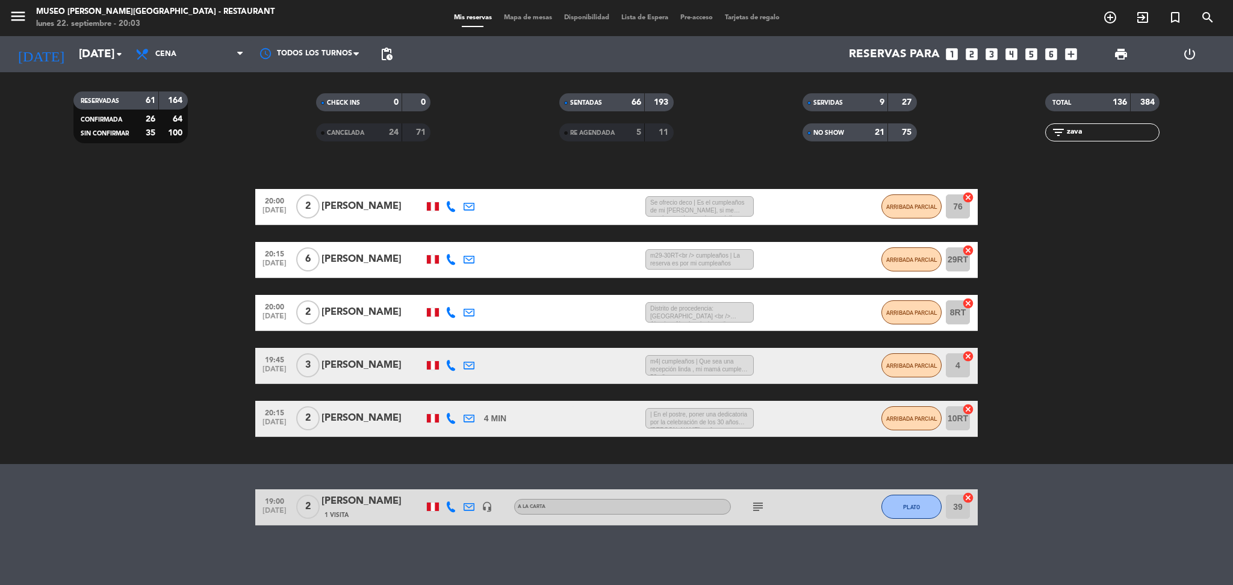
scroll to position [0, 0]
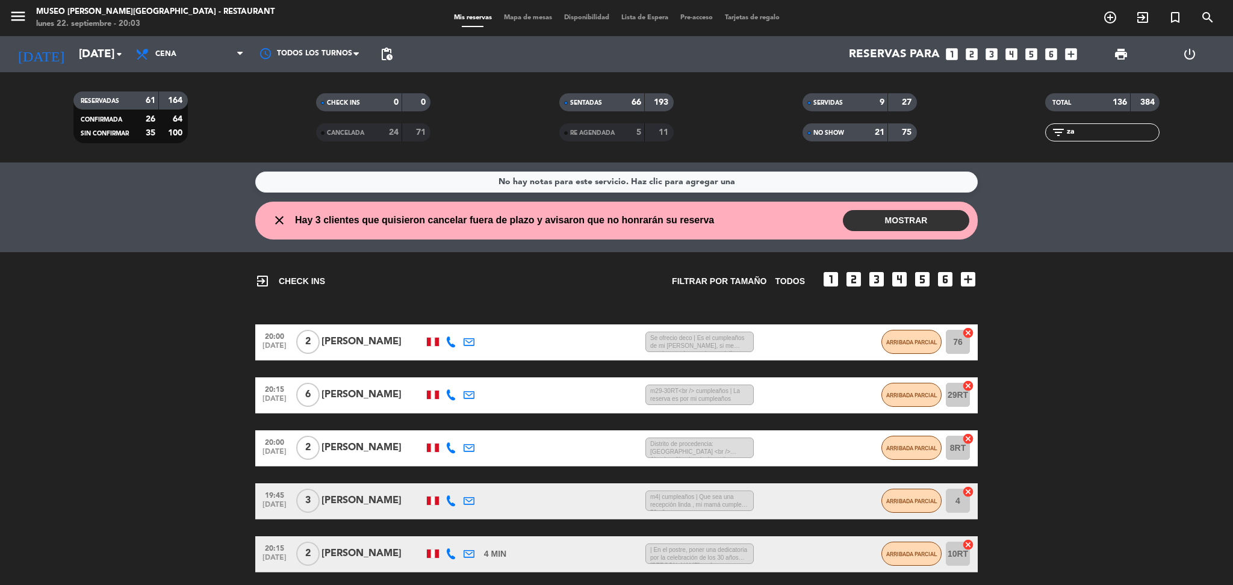
type input "z"
type input "j"
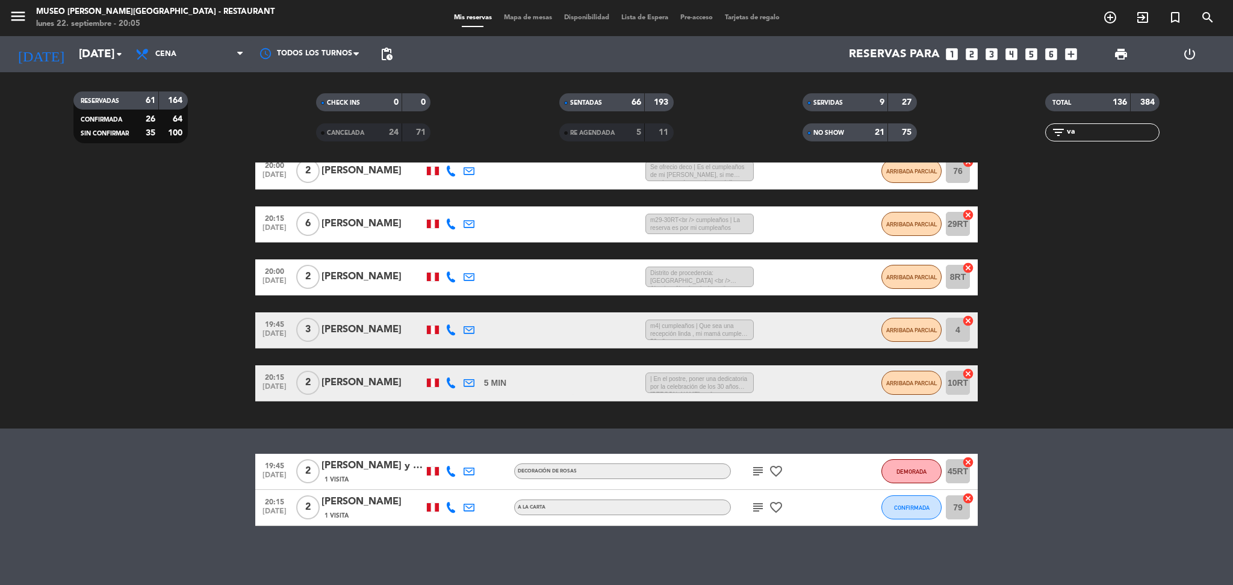
type input "v"
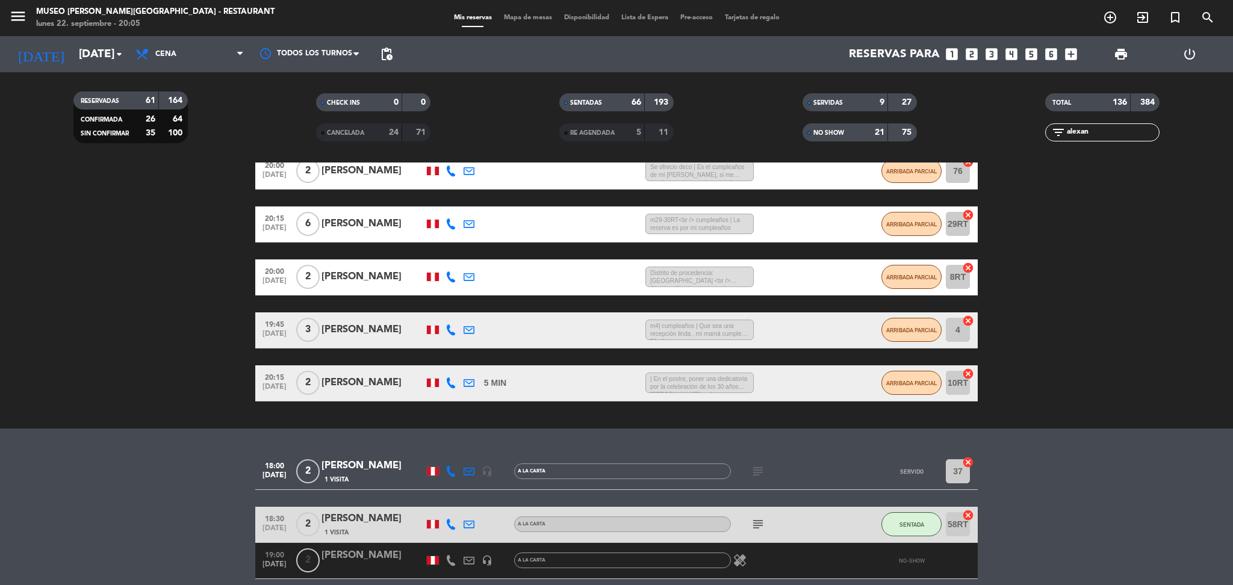
scroll to position [277, 0]
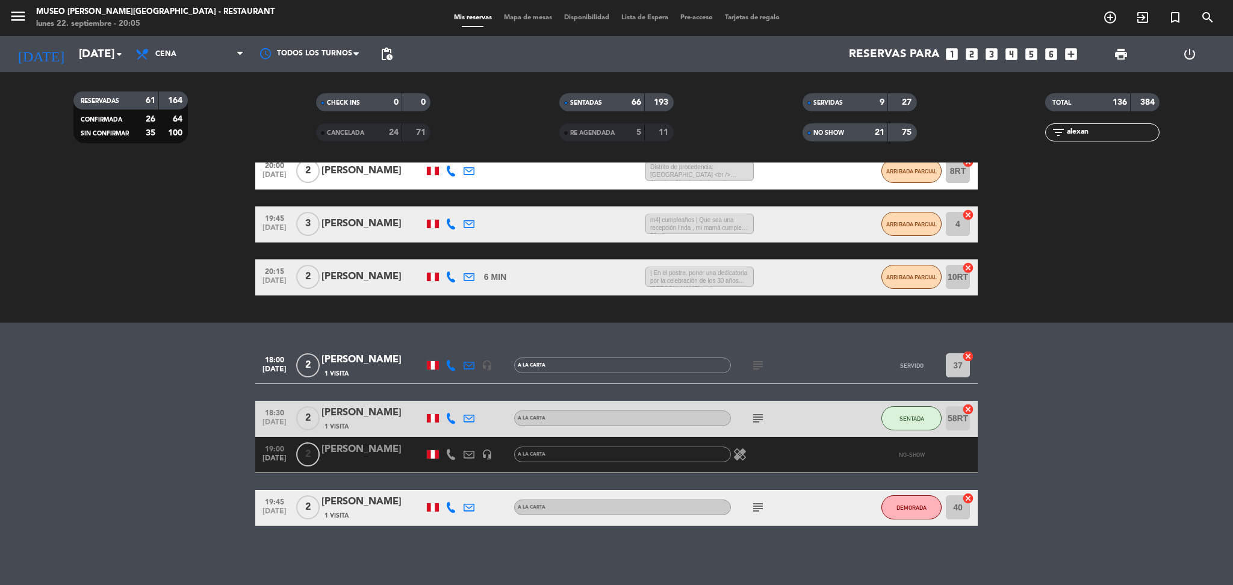
type input "alexan"
click at [372, 522] on div "19:45 [DATE] 2 [PERSON_NAME] 1 Visita A la carta subject DEMORADA 40 cancel" at bounding box center [616, 508] width 722 height 36
click at [379, 512] on div "1 Visita" at bounding box center [372, 515] width 102 height 10
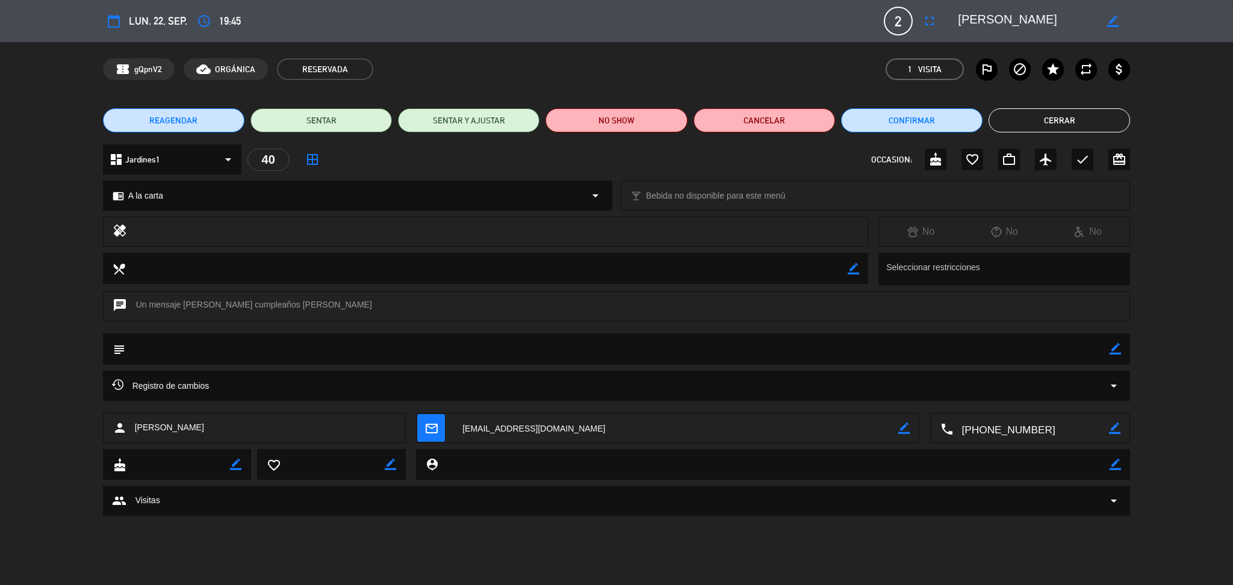
click at [1114, 352] on icon "border_color" at bounding box center [1114, 348] width 11 height 11
click at [1031, 352] on textarea at bounding box center [617, 348] width 985 height 31
type textarea "llegaron a las 20:05"
click at [1120, 345] on icon at bounding box center [1114, 348] width 11 height 11
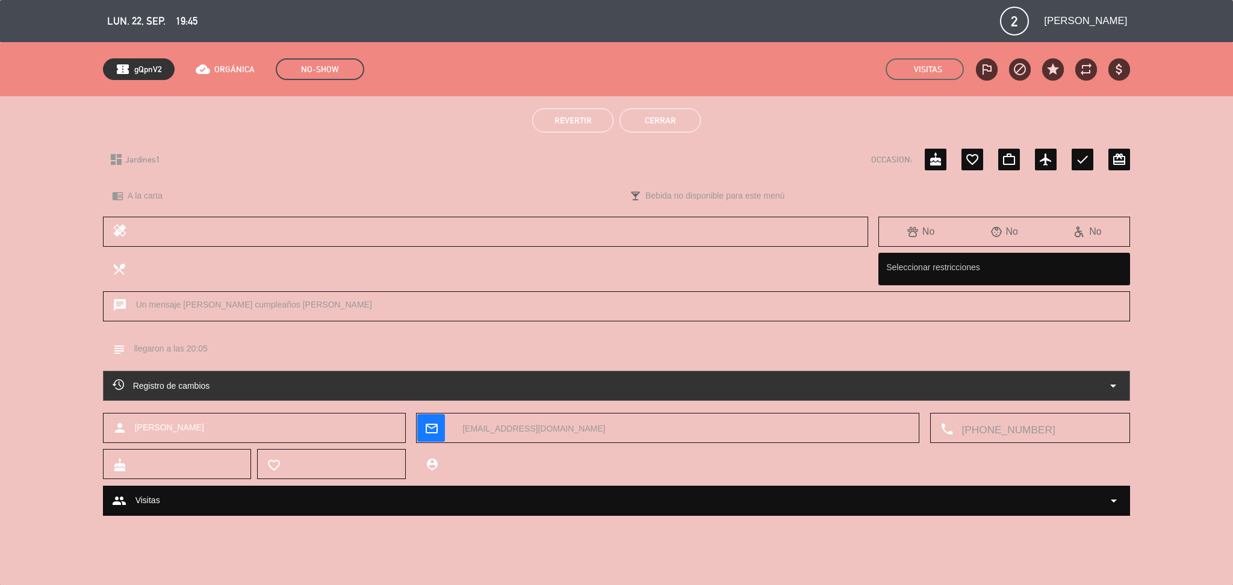
click at [591, 123] on button "Revertir" at bounding box center [572, 120] width 81 height 24
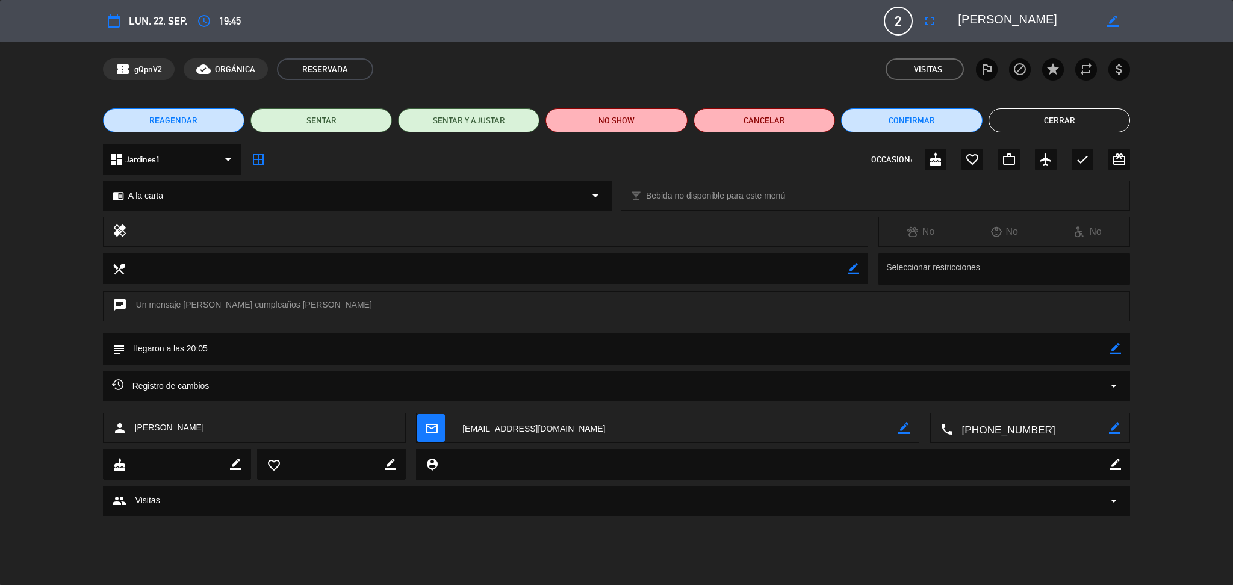
scroll to position [225, 0]
click at [1070, 126] on button "Cerrar" at bounding box center [1058, 120] width 141 height 24
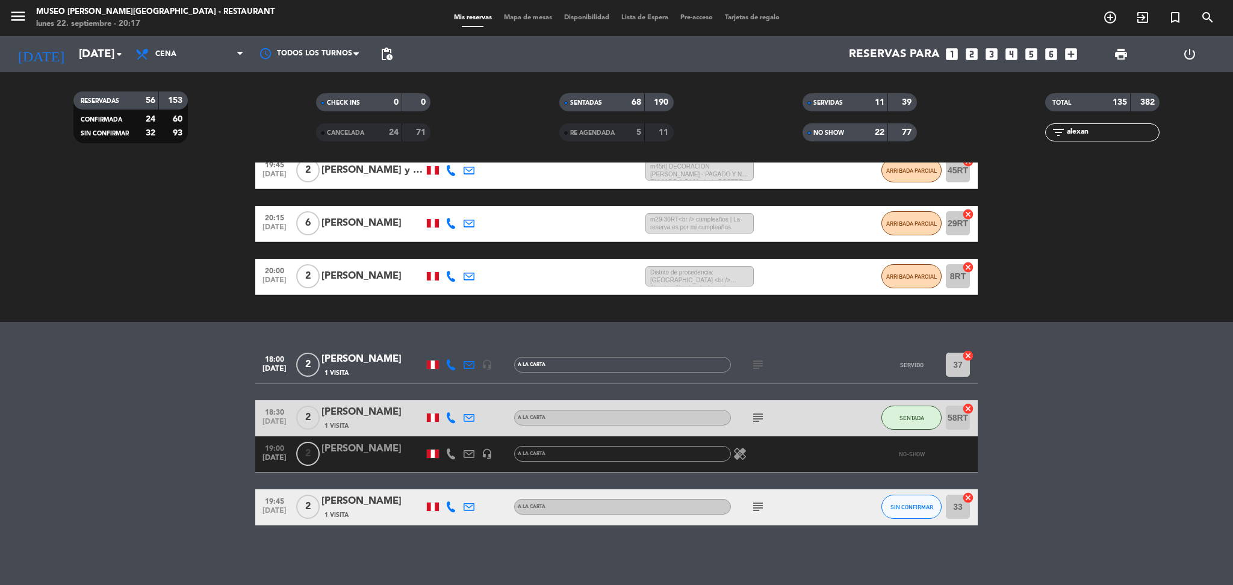
click at [1095, 134] on input "alexan" at bounding box center [1111, 132] width 93 height 13
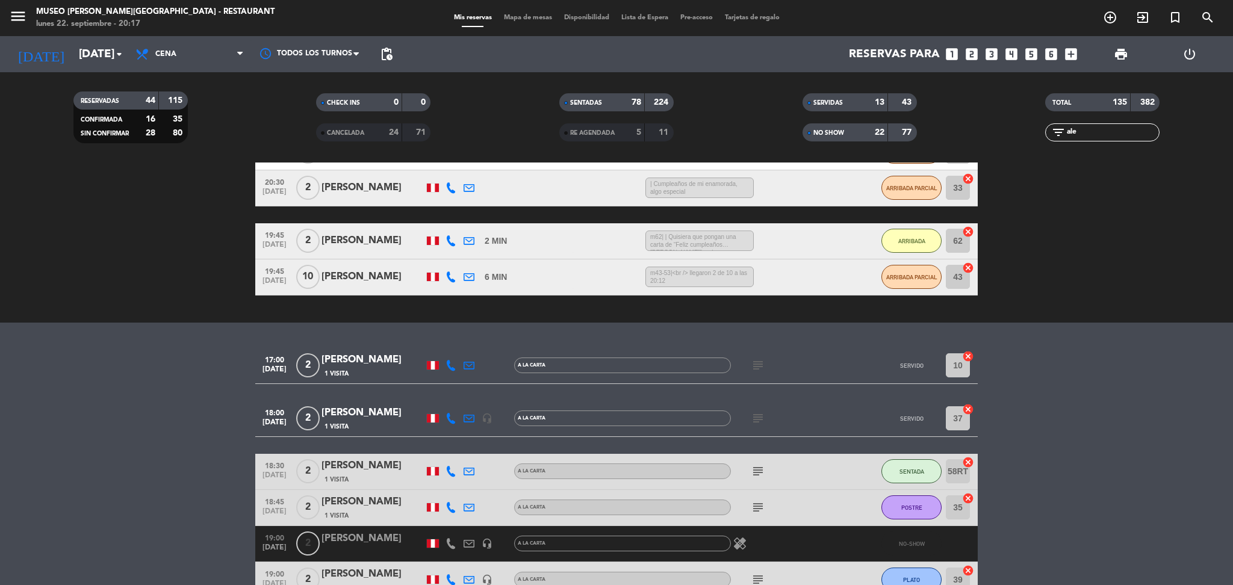
scroll to position [277, 0]
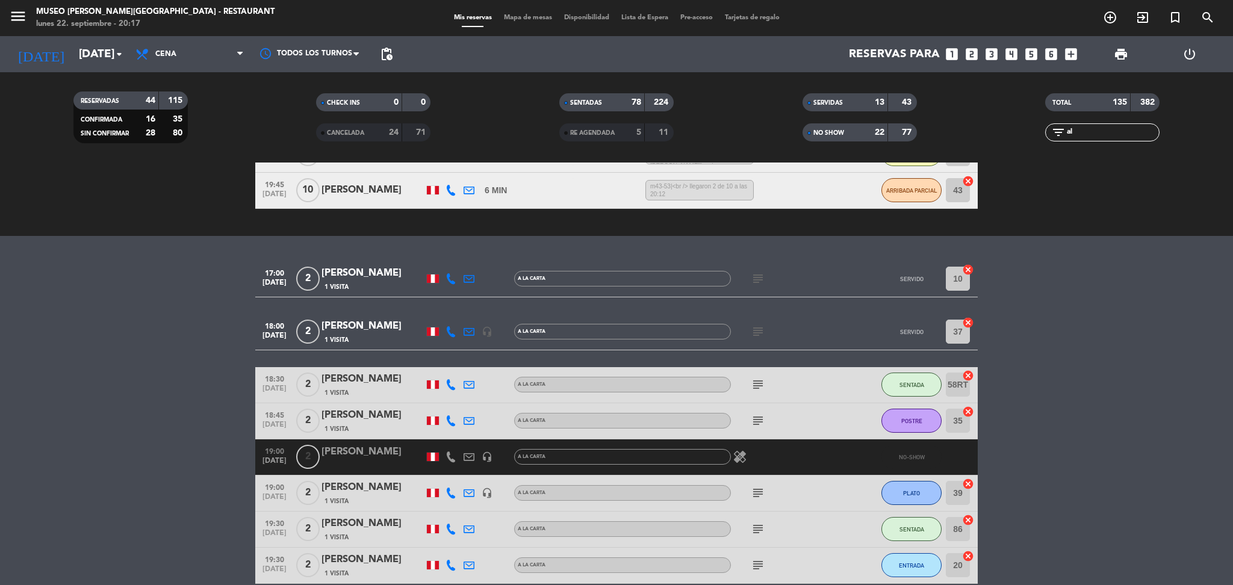
type input "a"
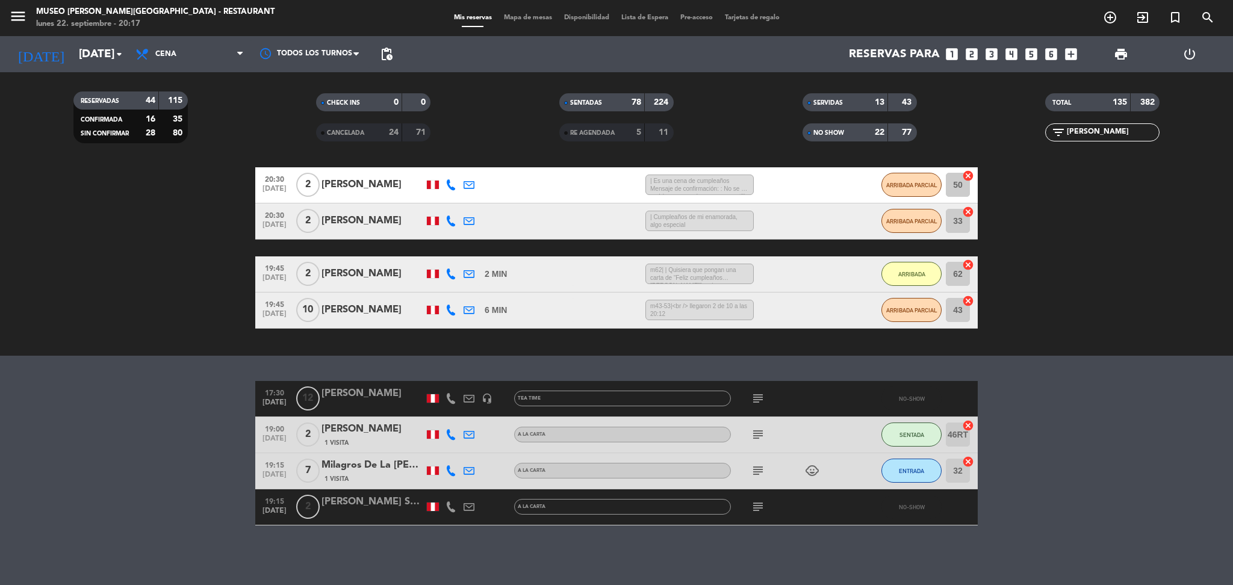
scroll to position [49, 0]
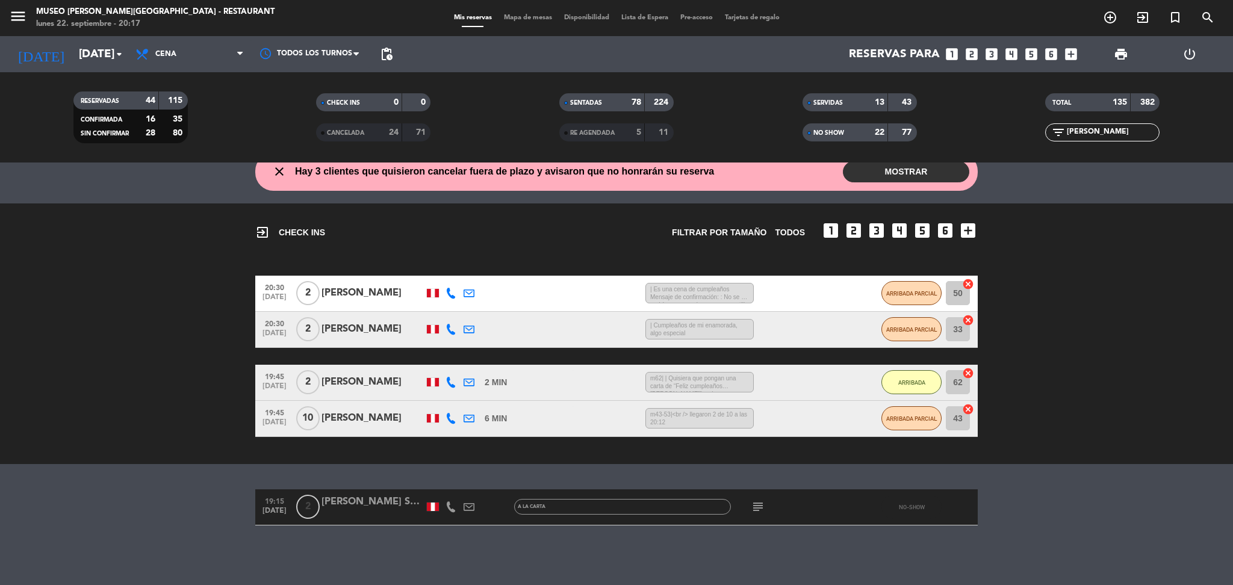
type input "[PERSON_NAME]"
click at [371, 510] on div at bounding box center [372, 515] width 102 height 10
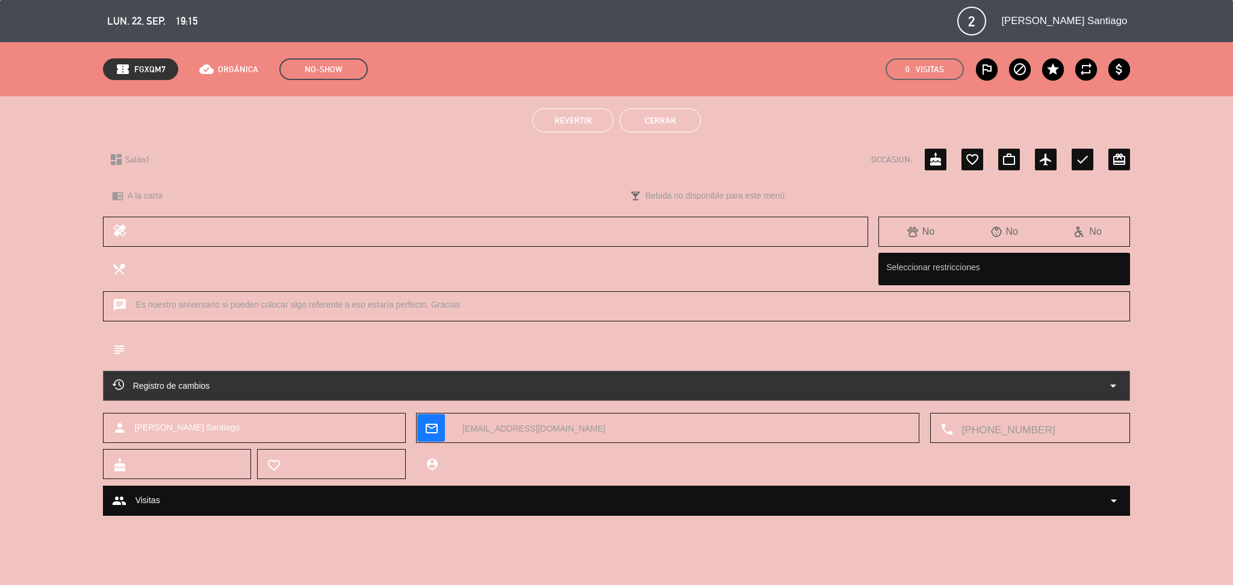
click at [554, 110] on button "Revertir" at bounding box center [572, 120] width 81 height 24
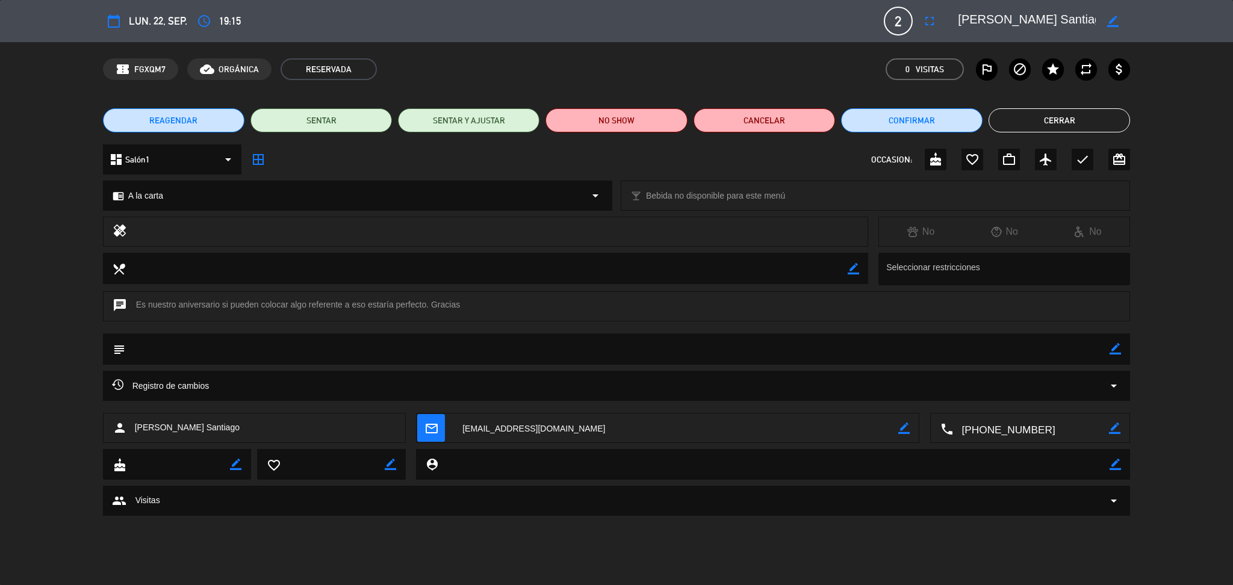
click at [1109, 348] on icon "border_color" at bounding box center [1114, 348] width 11 height 11
click at [1032, 359] on textarea at bounding box center [617, 348] width 985 height 31
click at [357, 352] on textarea at bounding box center [617, 348] width 985 height 31
type textarea "llegaron a las 20:17"
click at [1118, 349] on icon at bounding box center [1114, 348] width 11 height 11
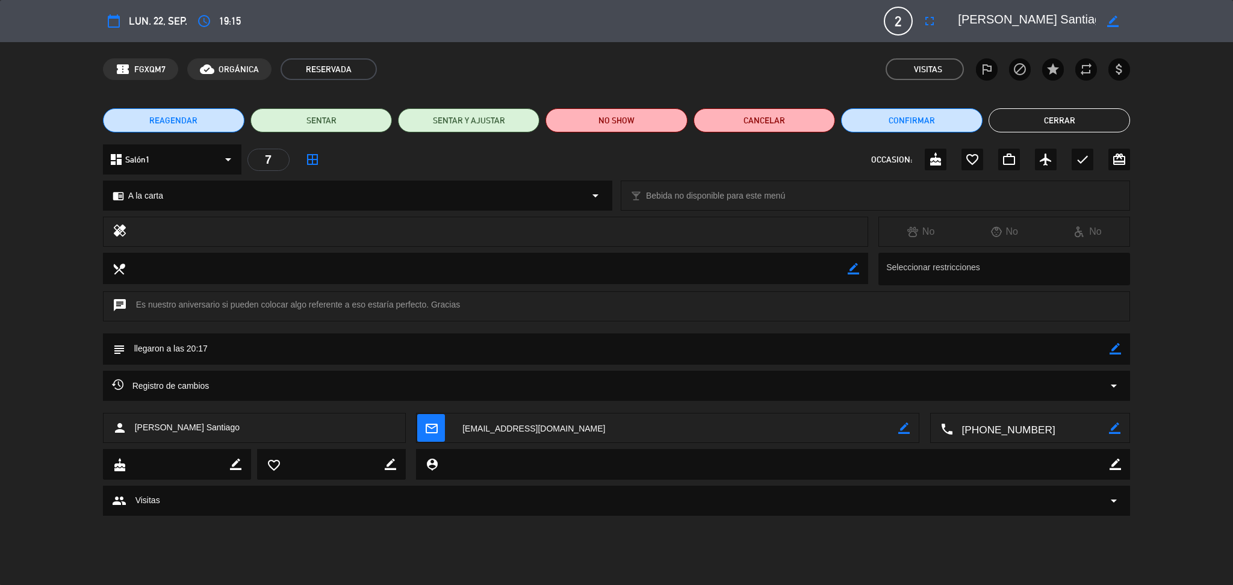
click at [1036, 125] on button "Cerrar" at bounding box center [1058, 120] width 141 height 24
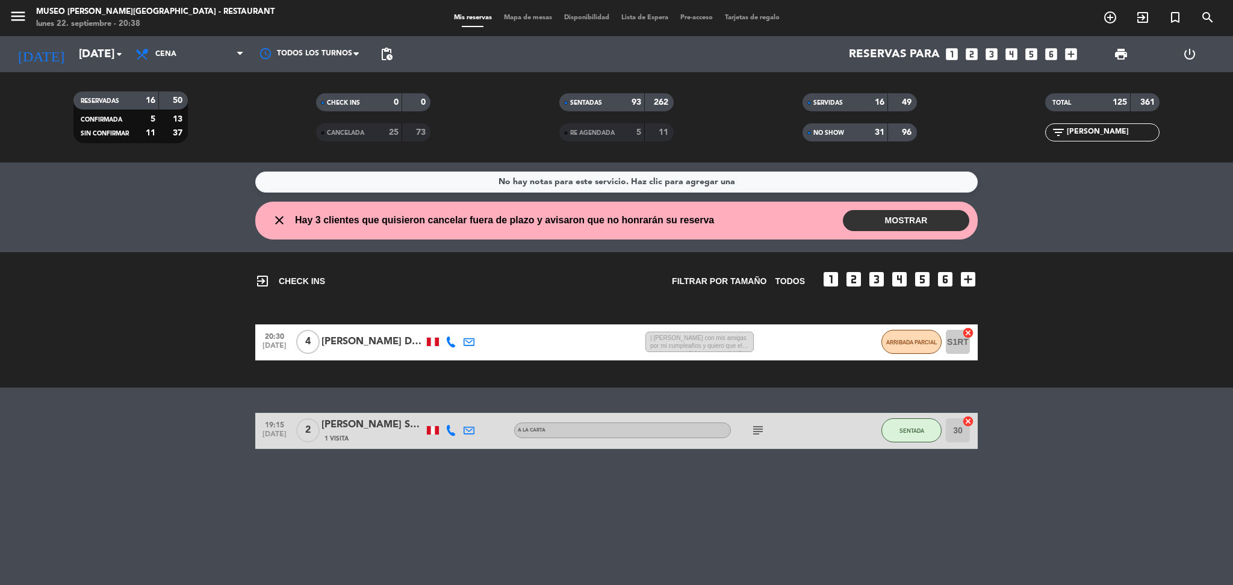
scroll to position [0, 0]
click at [1082, 135] on input "[PERSON_NAME]" at bounding box center [1111, 132] width 93 height 13
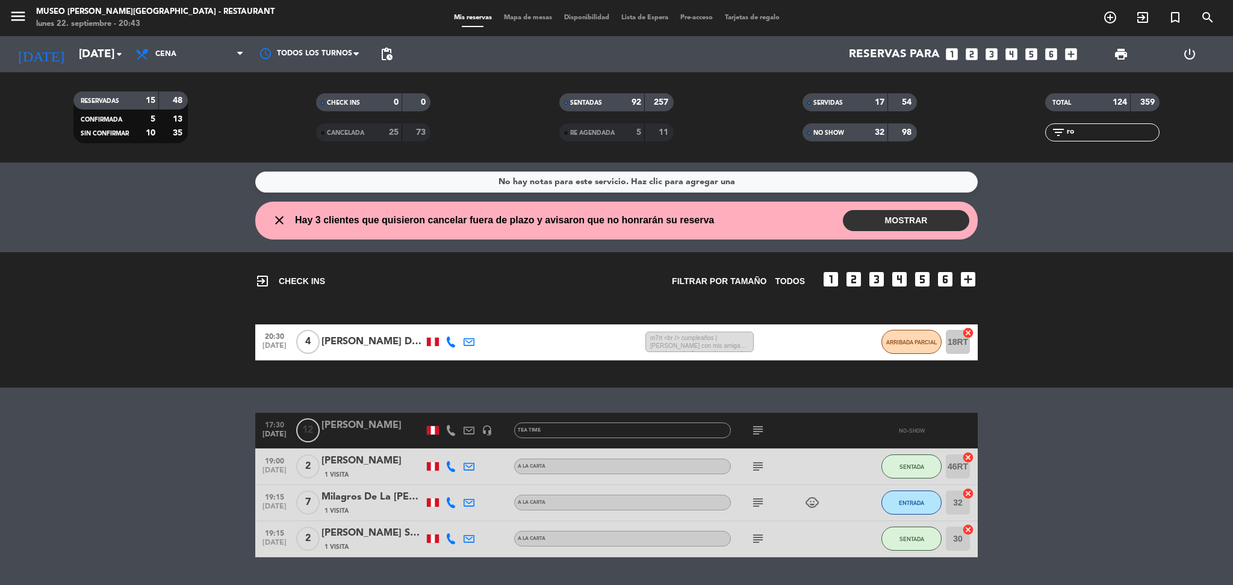
type input "r"
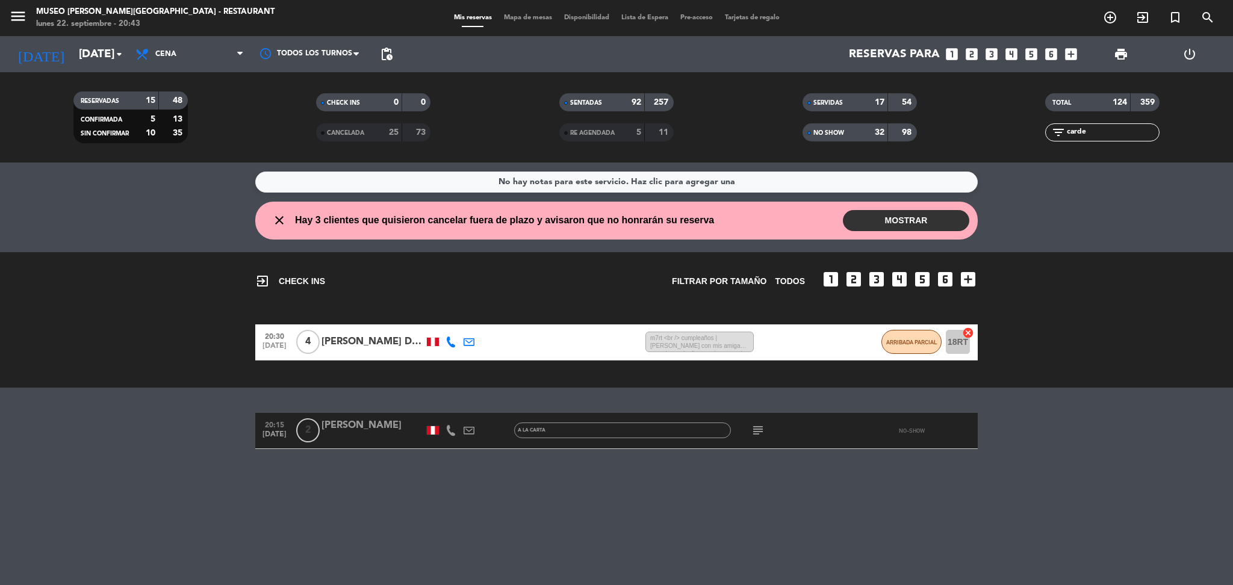
type input "carde"
click at [383, 437] on div at bounding box center [372, 438] width 102 height 10
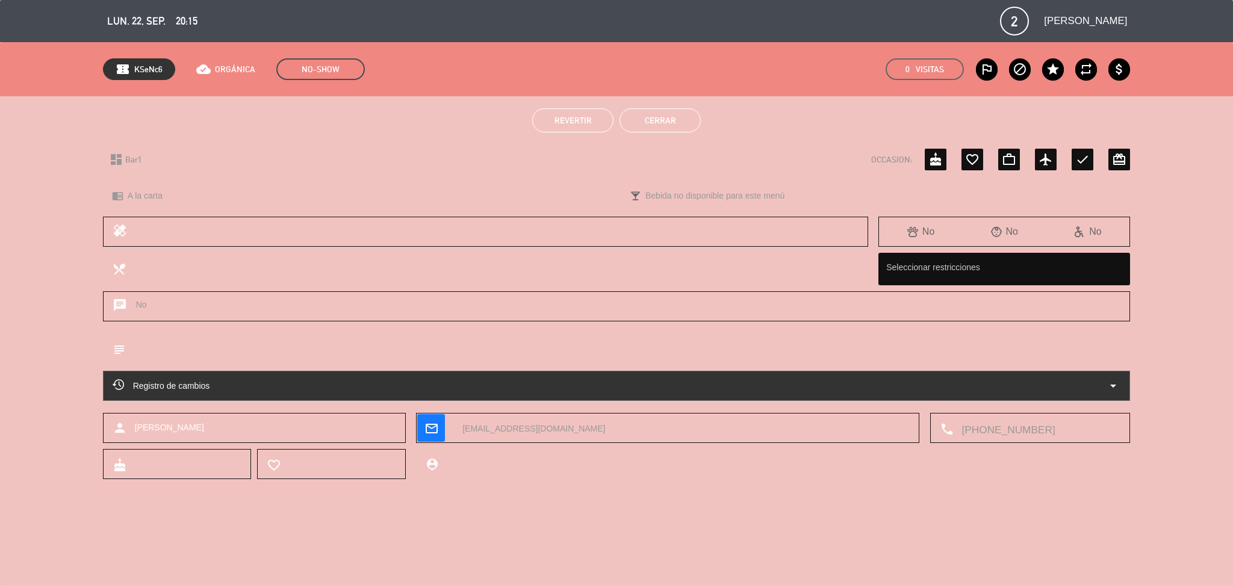
click at [575, 117] on span "Revertir" at bounding box center [572, 121] width 37 height 10
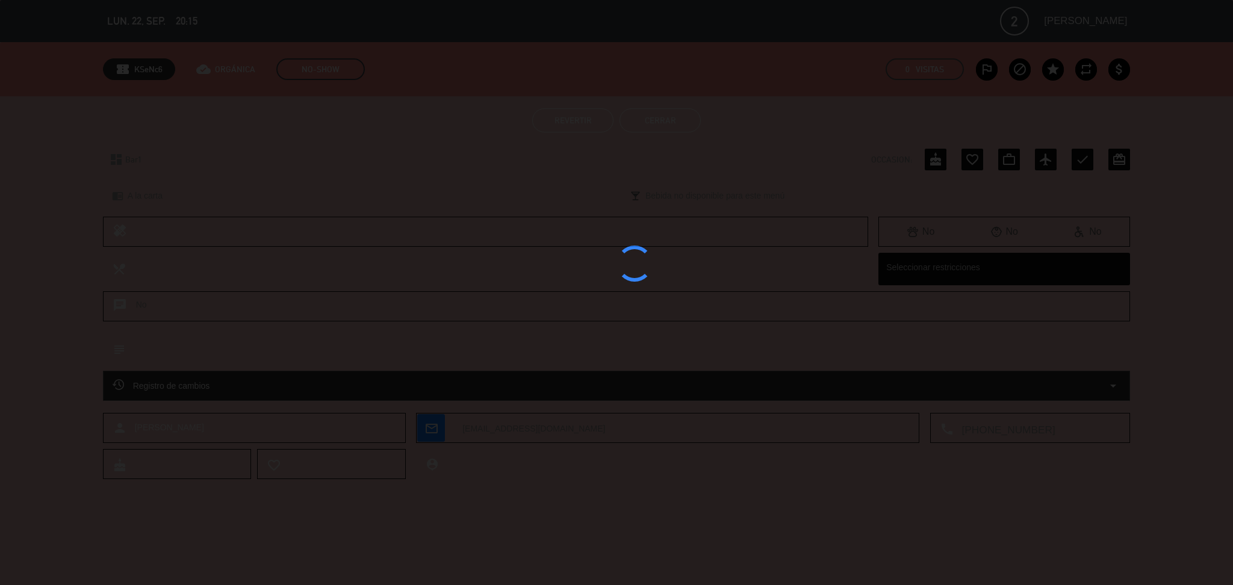
click at [575, 117] on div at bounding box center [616, 292] width 1233 height 585
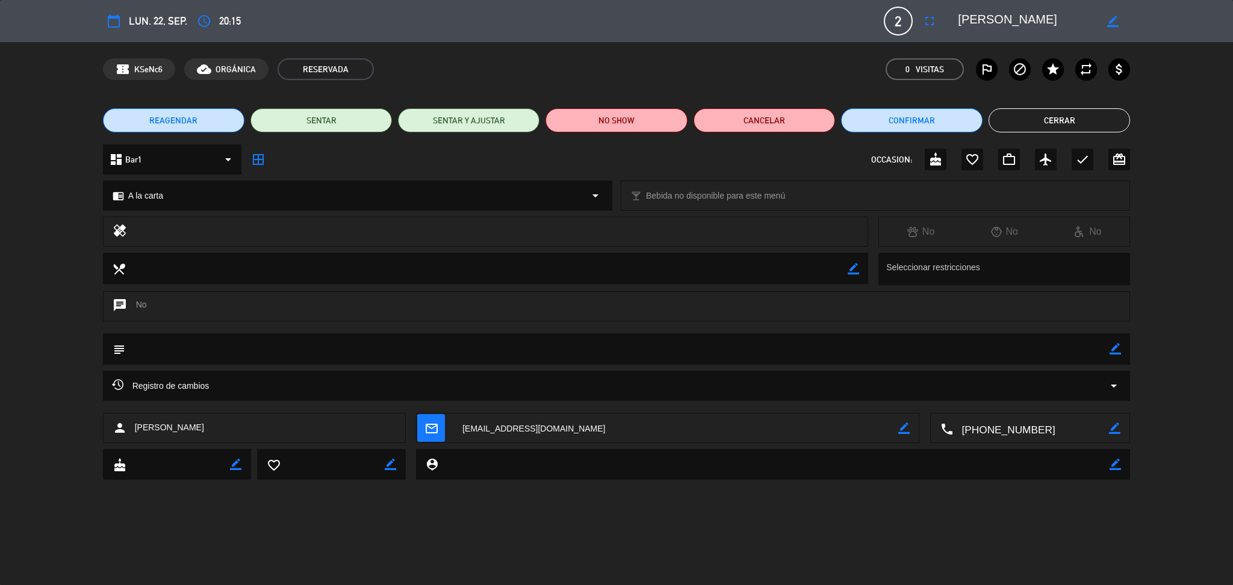
click at [1116, 355] on icon "border_color" at bounding box center [1114, 348] width 11 height 11
click at [1004, 357] on textarea at bounding box center [617, 348] width 985 height 31
click at [132, 346] on textarea at bounding box center [617, 348] width 985 height 31
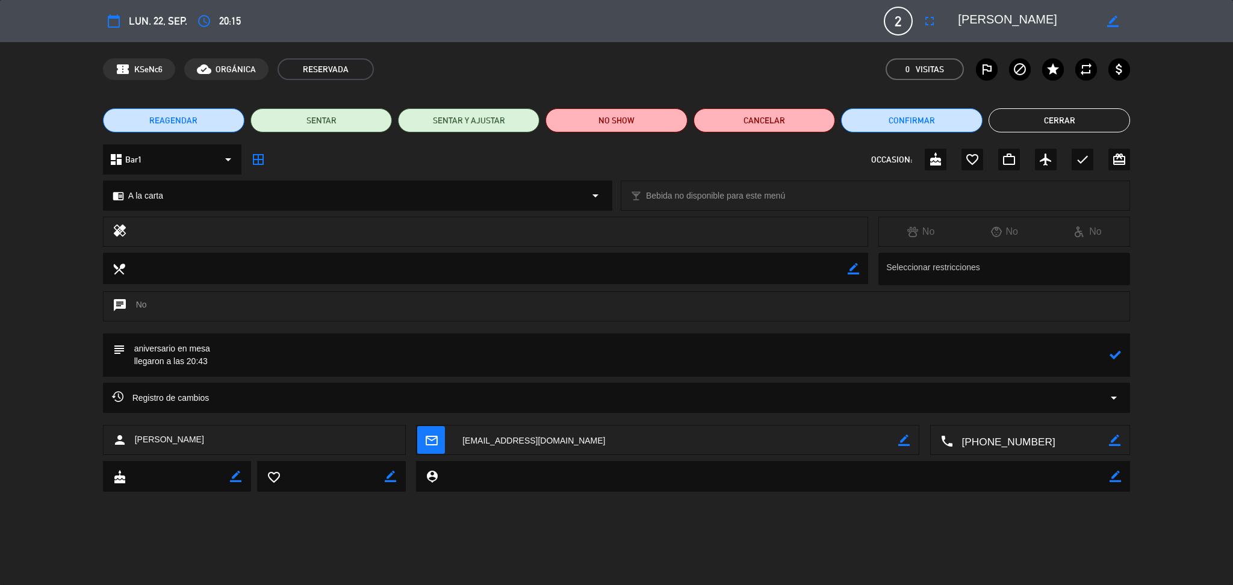
type textarea "aniversario en mesa llegaron a las 20:43"
click at [1117, 351] on icon at bounding box center [1114, 354] width 11 height 11
click at [1063, 123] on button "Cerrar" at bounding box center [1058, 120] width 141 height 24
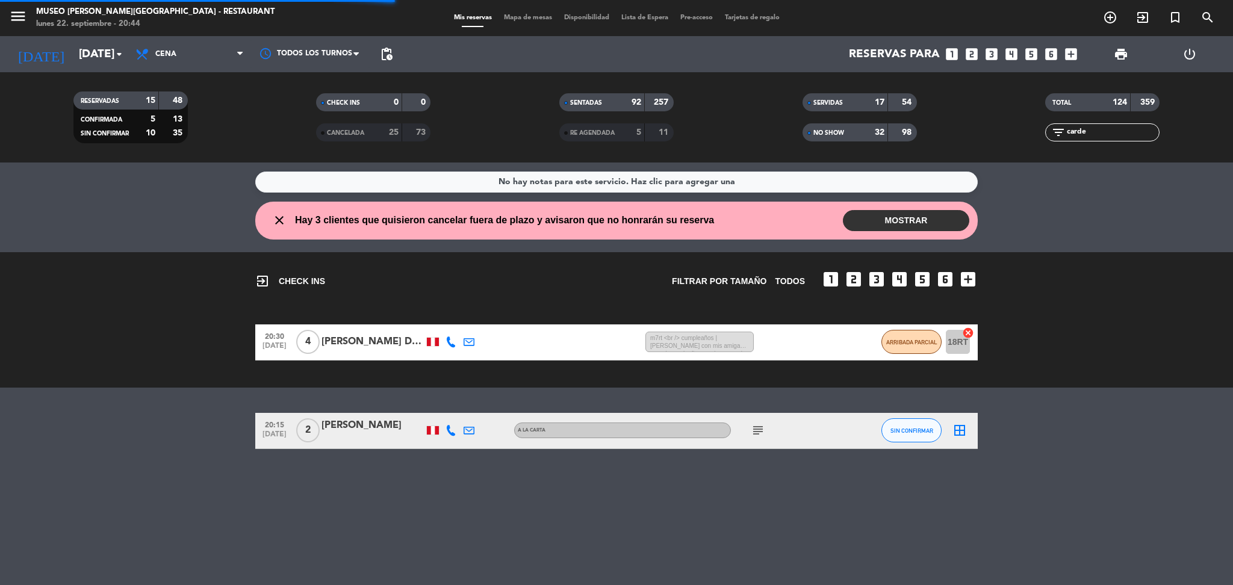
click at [1111, 128] on input "carde" at bounding box center [1111, 132] width 93 height 13
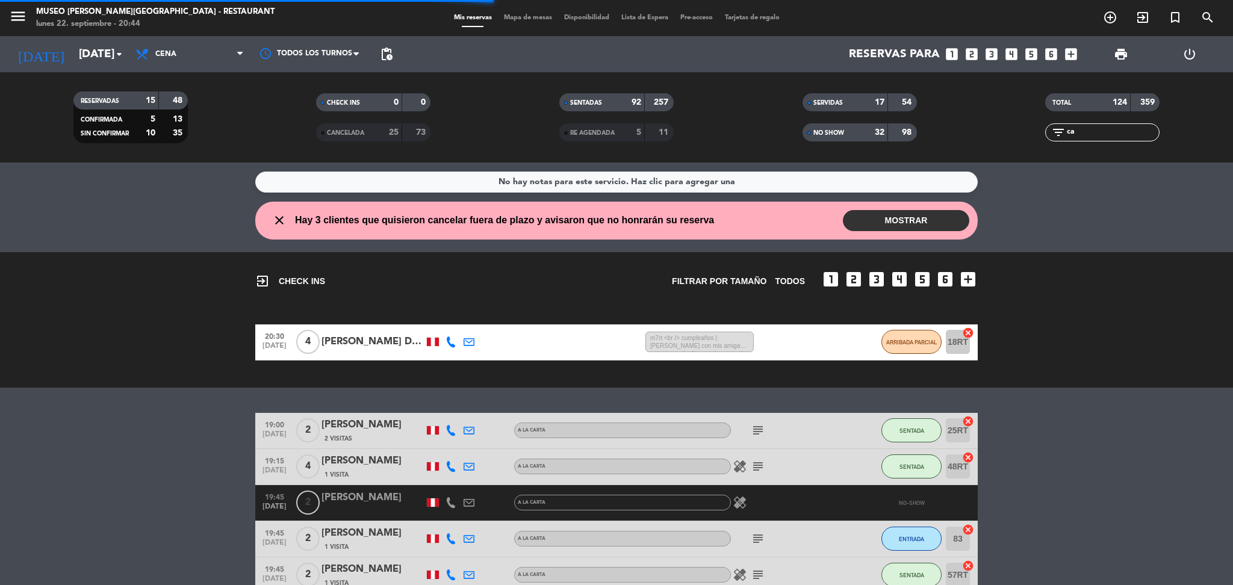
type input "c"
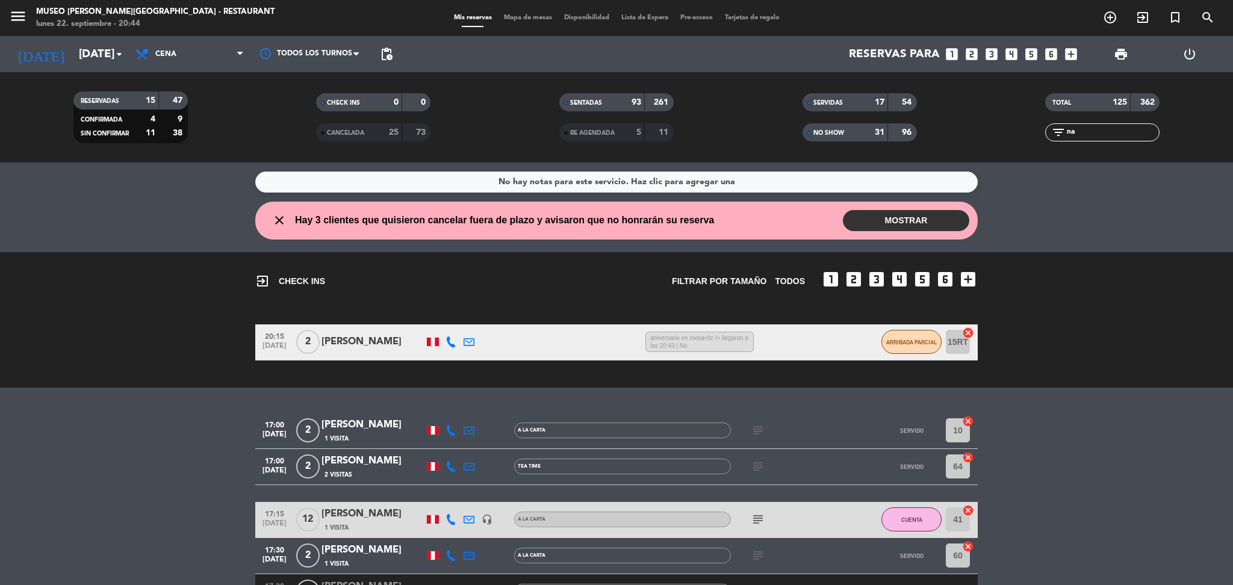
type input "n"
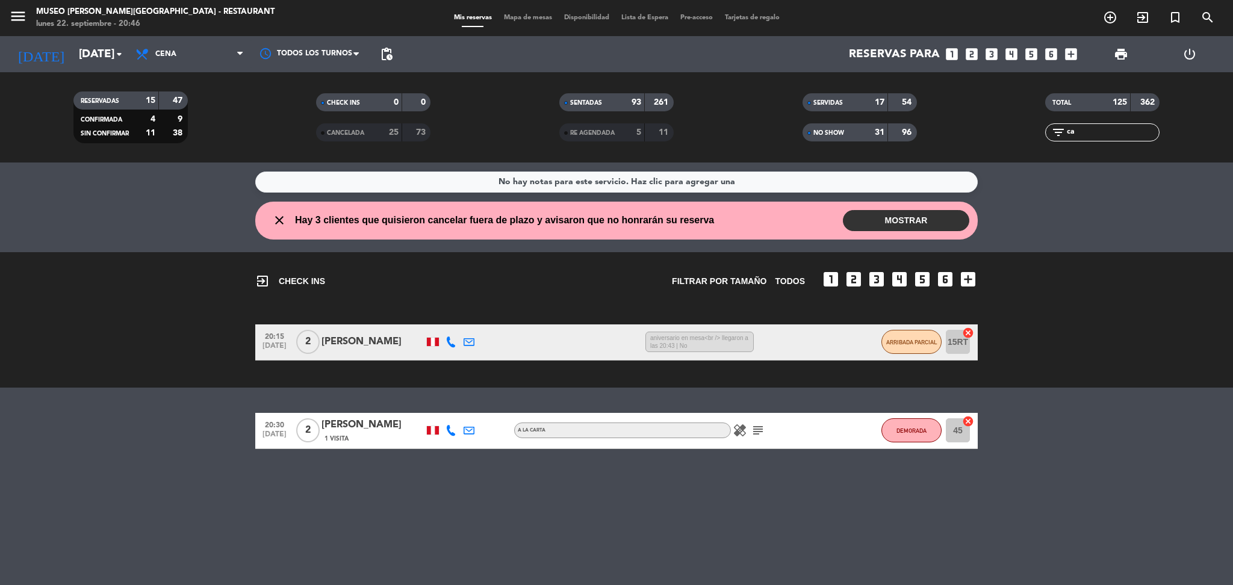
type input "c"
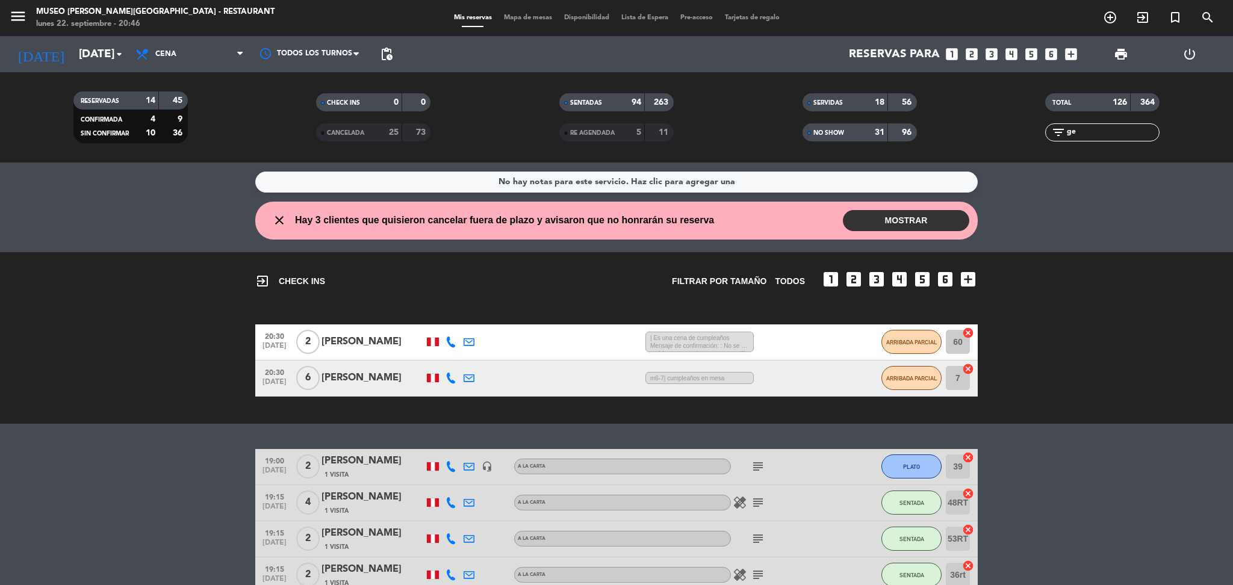
type input "g"
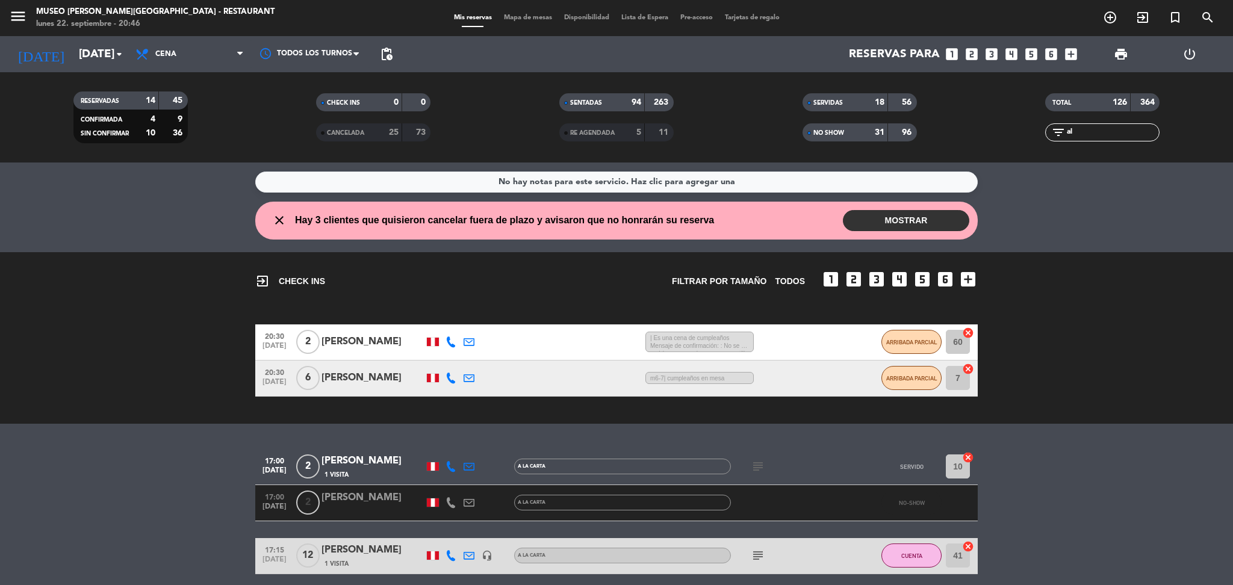
type input "a"
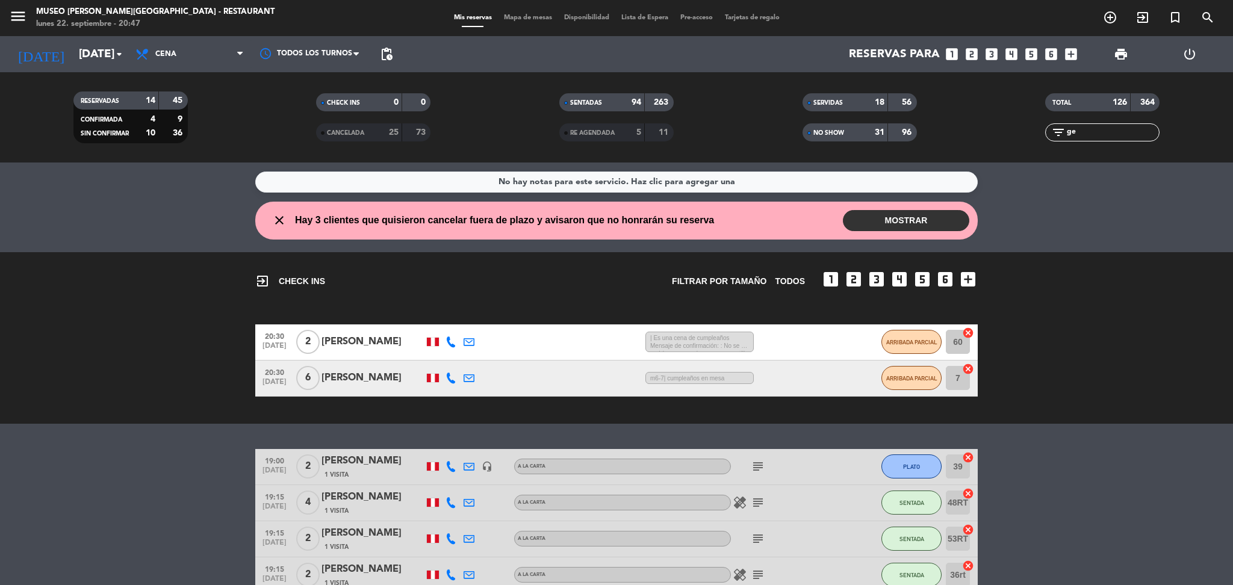
type input "g"
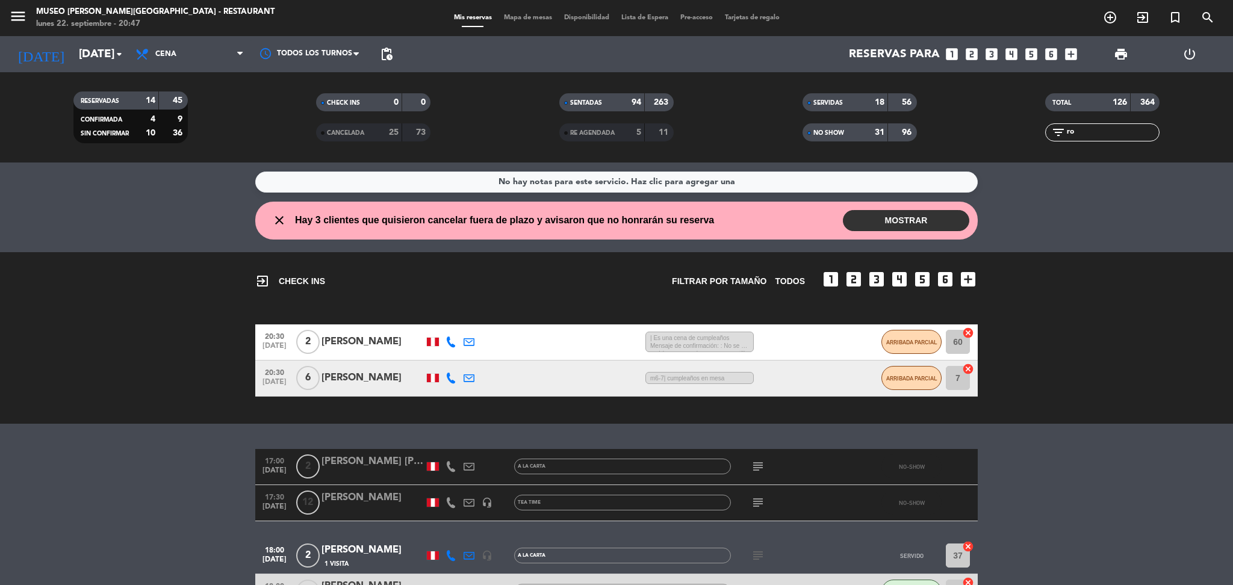
type input "r"
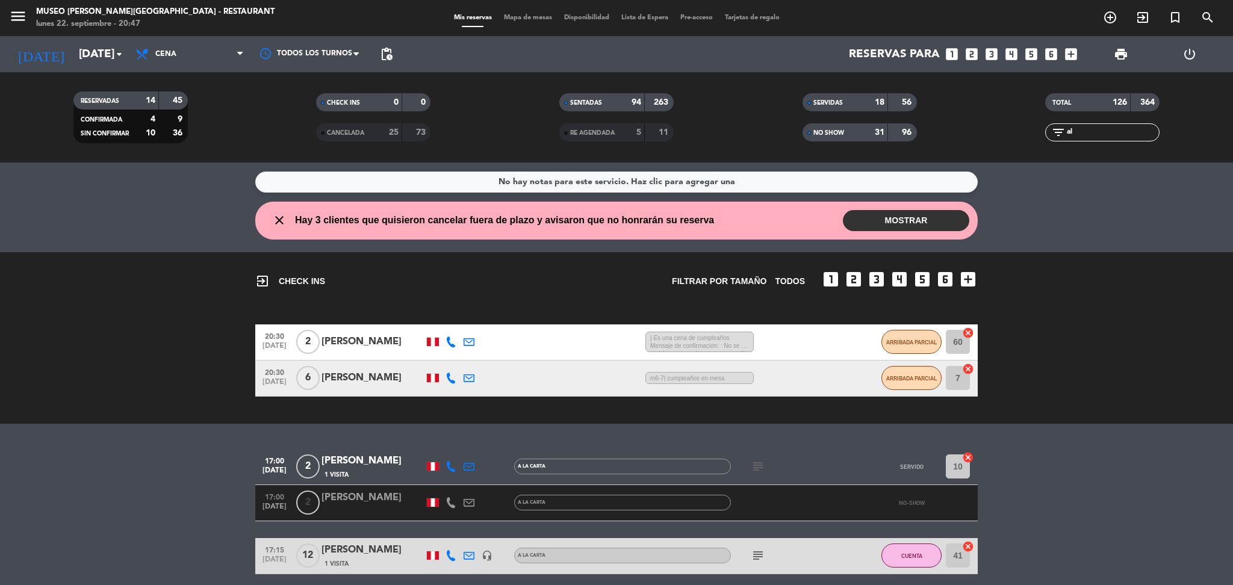
type input "a"
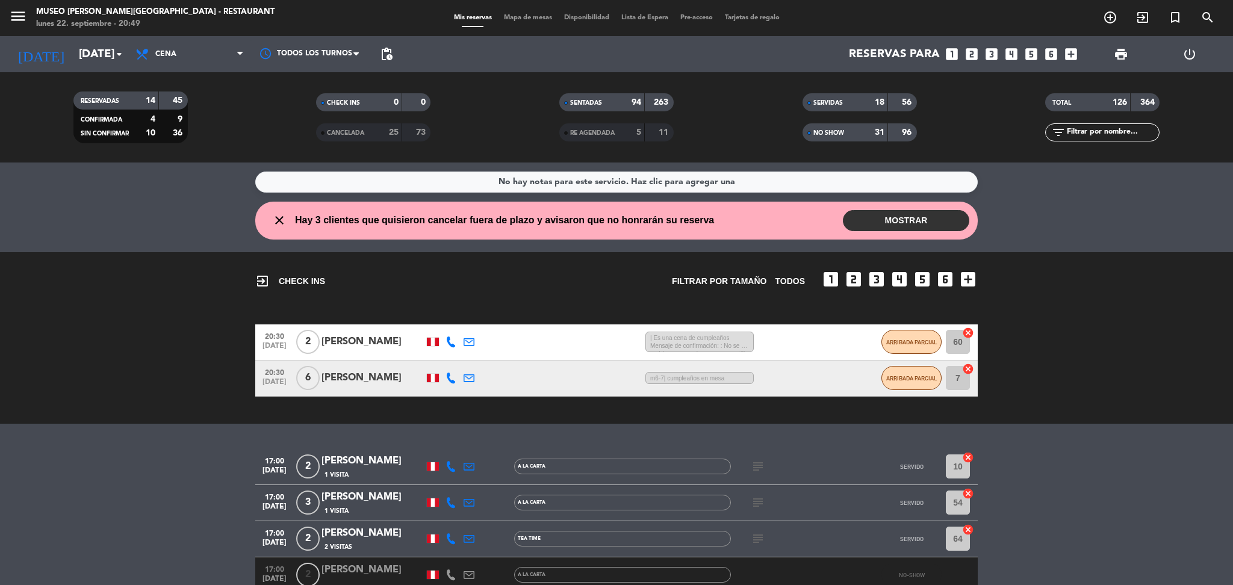
click at [1106, 129] on input "text" at bounding box center [1111, 132] width 93 height 13
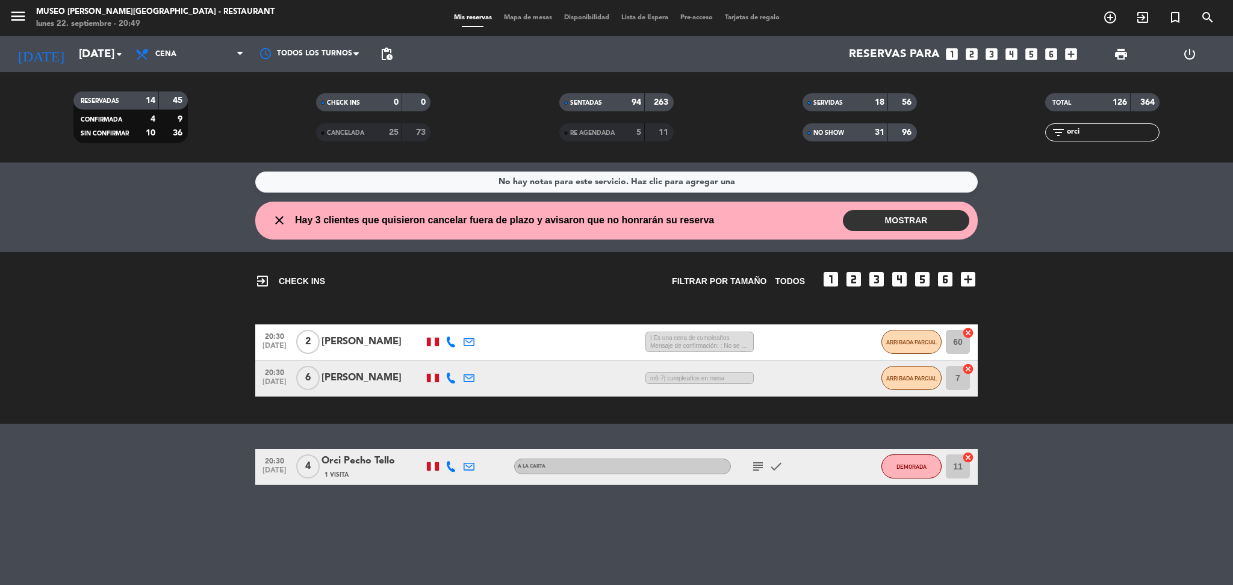
type input "orci"
click at [368, 474] on div "1 Visita" at bounding box center [372, 474] width 102 height 10
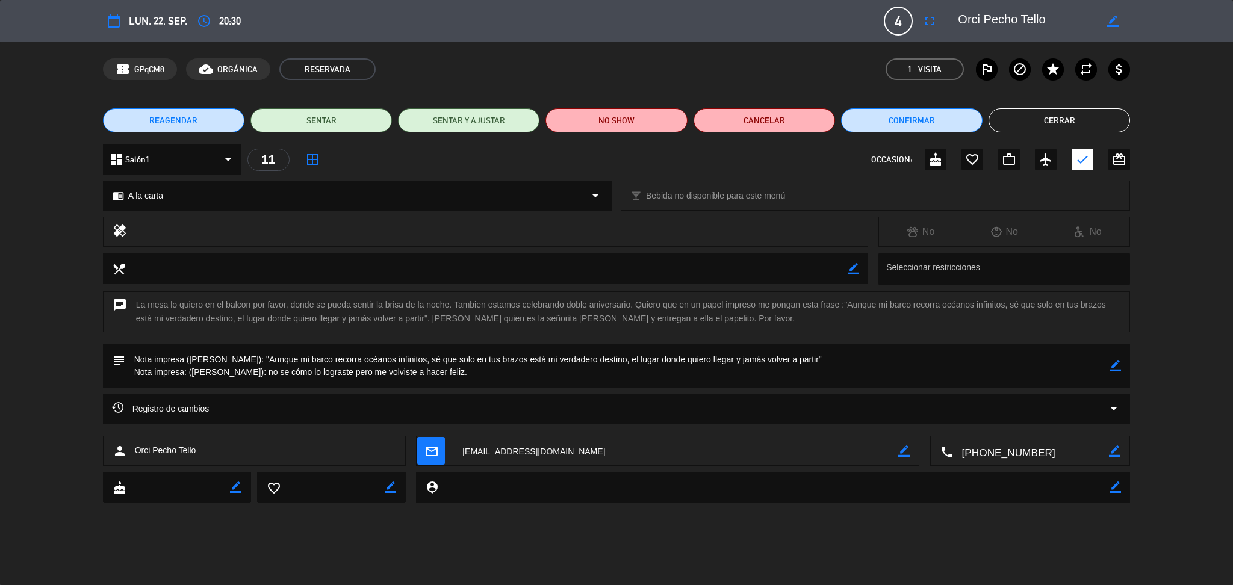
click at [1119, 360] on icon "border_color" at bounding box center [1114, 365] width 11 height 11
click at [132, 359] on textarea at bounding box center [617, 365] width 985 height 43
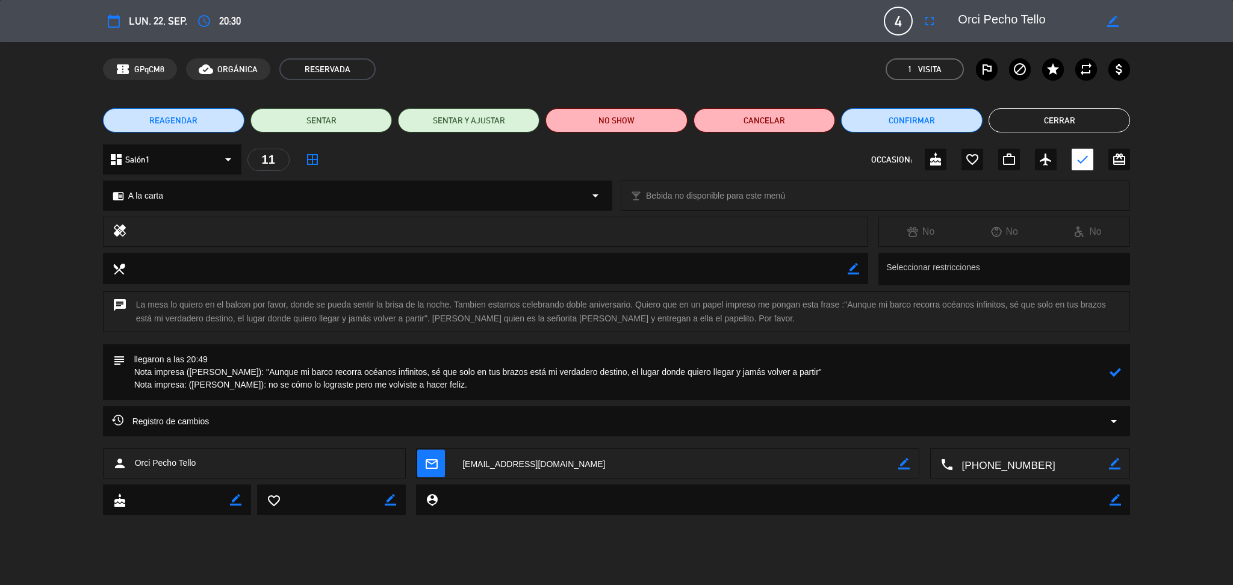
type textarea "llegaron a las 20:49 Nota impresa ([PERSON_NAME]): "Aunque mi barco recorra océ…"
click at [1112, 370] on icon at bounding box center [1114, 372] width 11 height 11
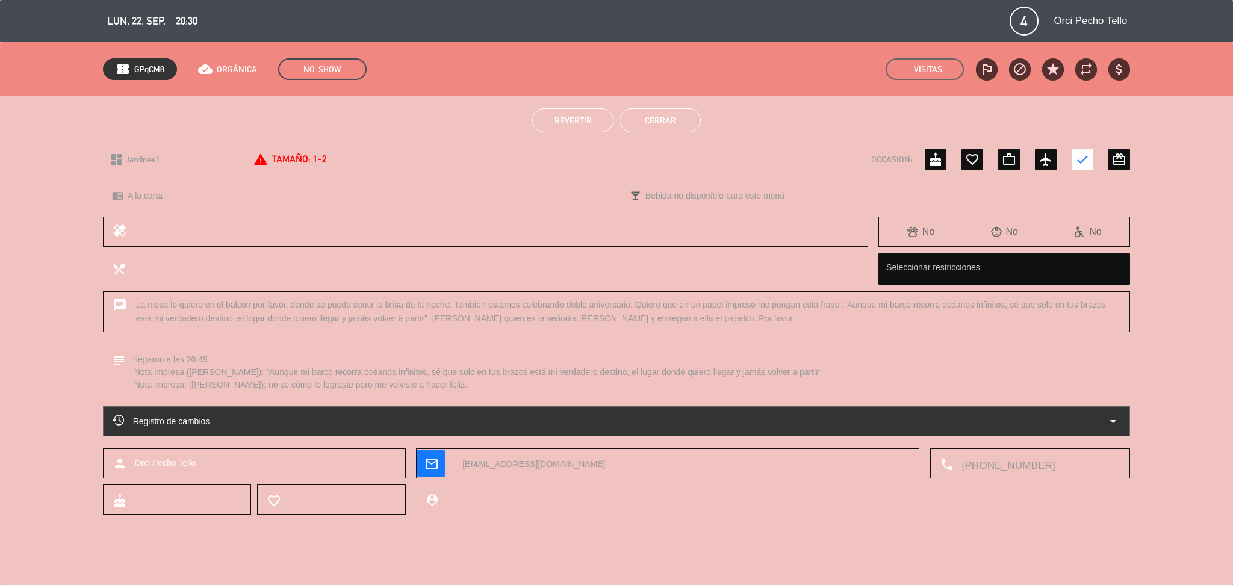
click at [567, 114] on button "Revertir" at bounding box center [572, 120] width 81 height 24
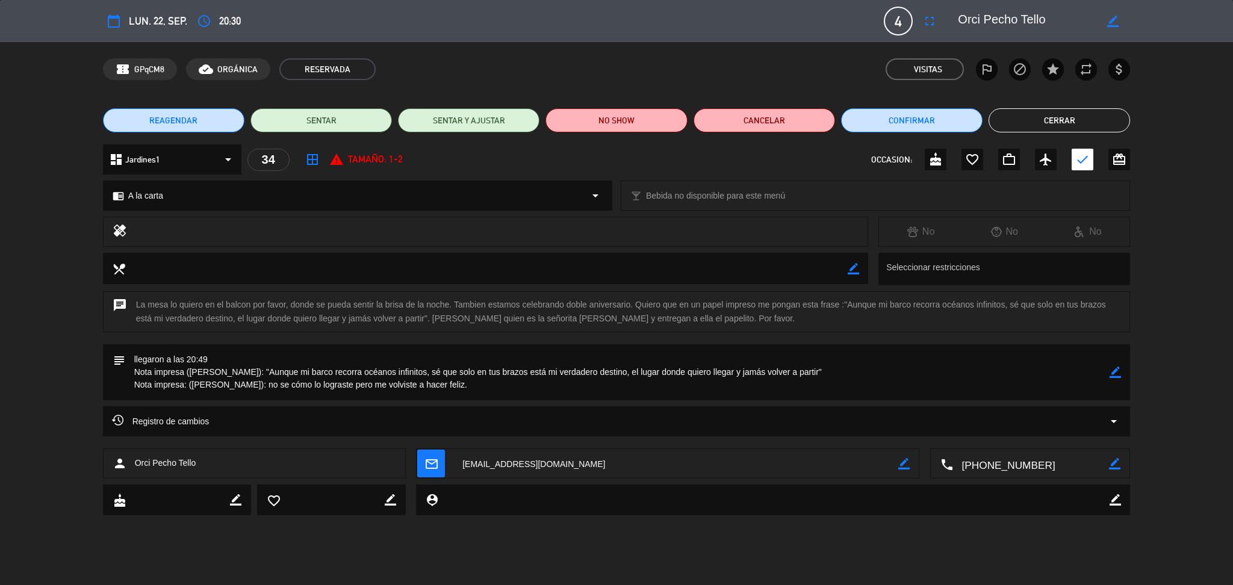
click at [1048, 127] on button "Cerrar" at bounding box center [1058, 120] width 141 height 24
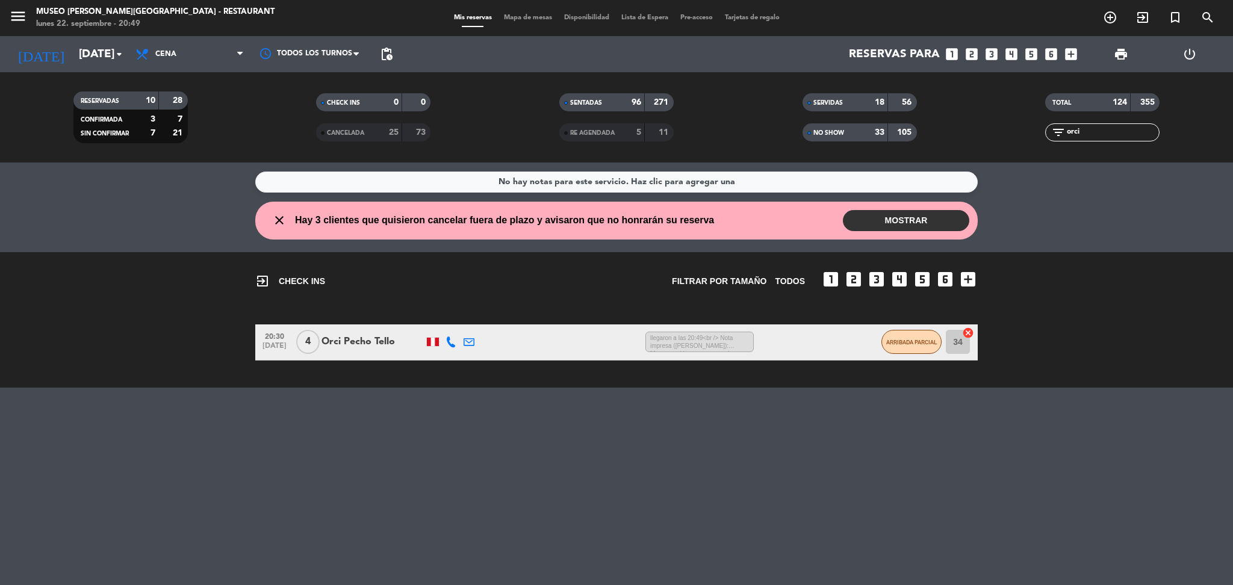
click at [1083, 126] on input "orci" at bounding box center [1111, 132] width 93 height 13
type input "o"
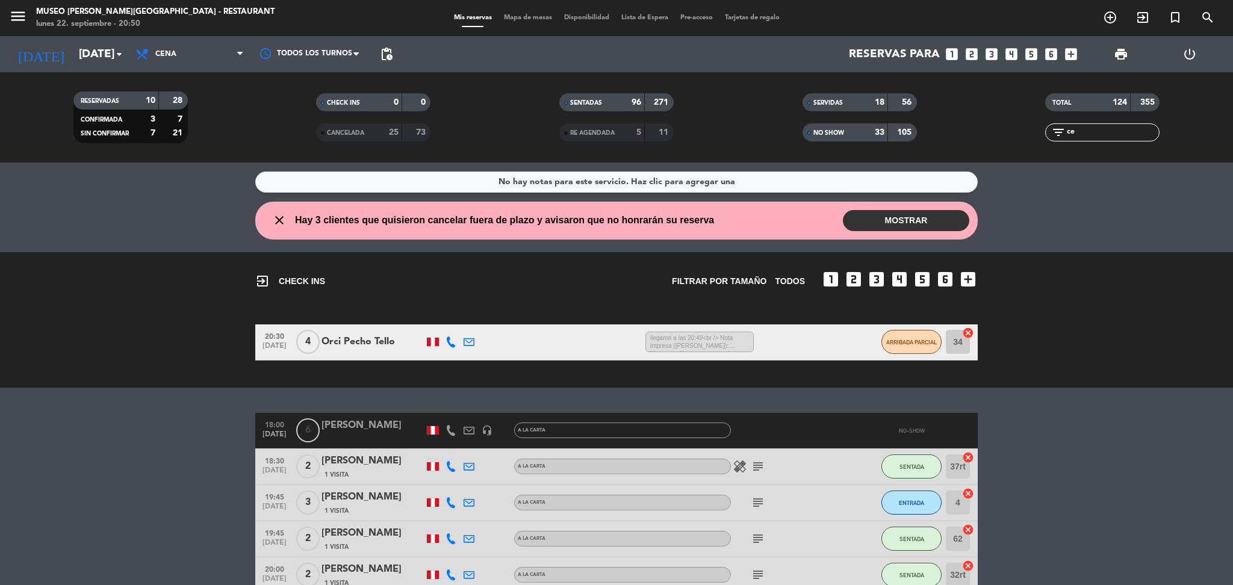
type input "c"
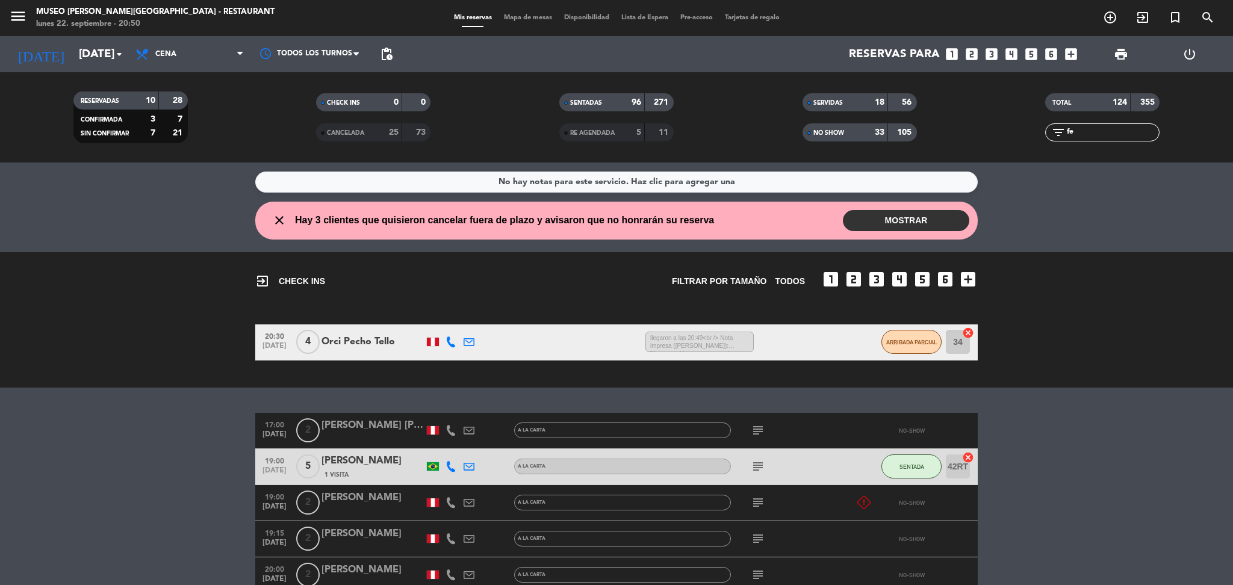
type input "f"
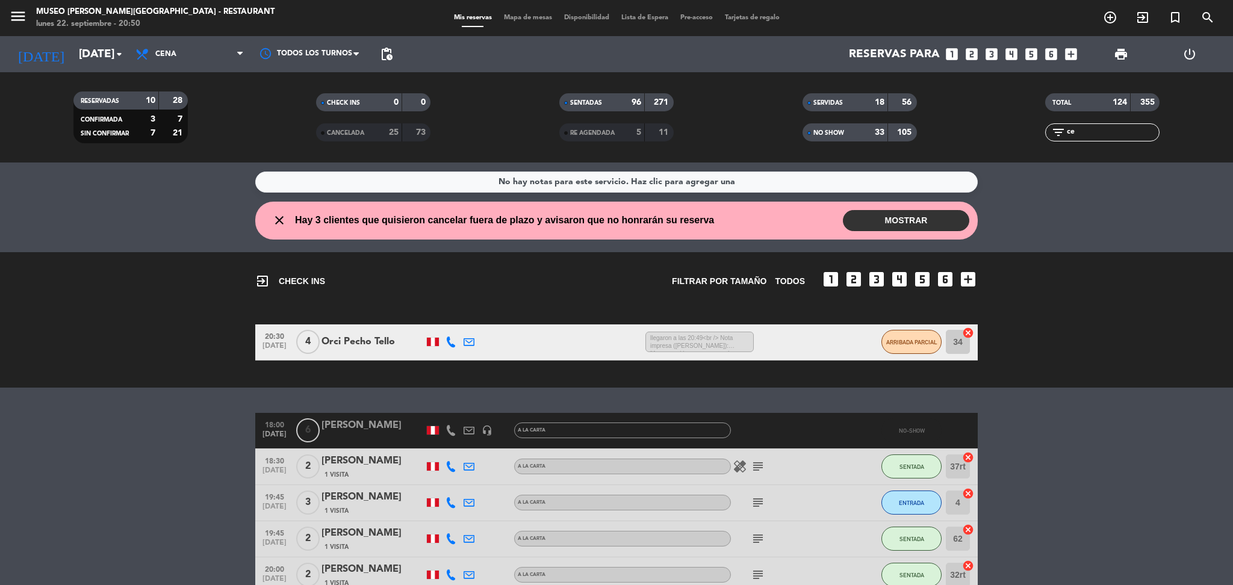
type input "c"
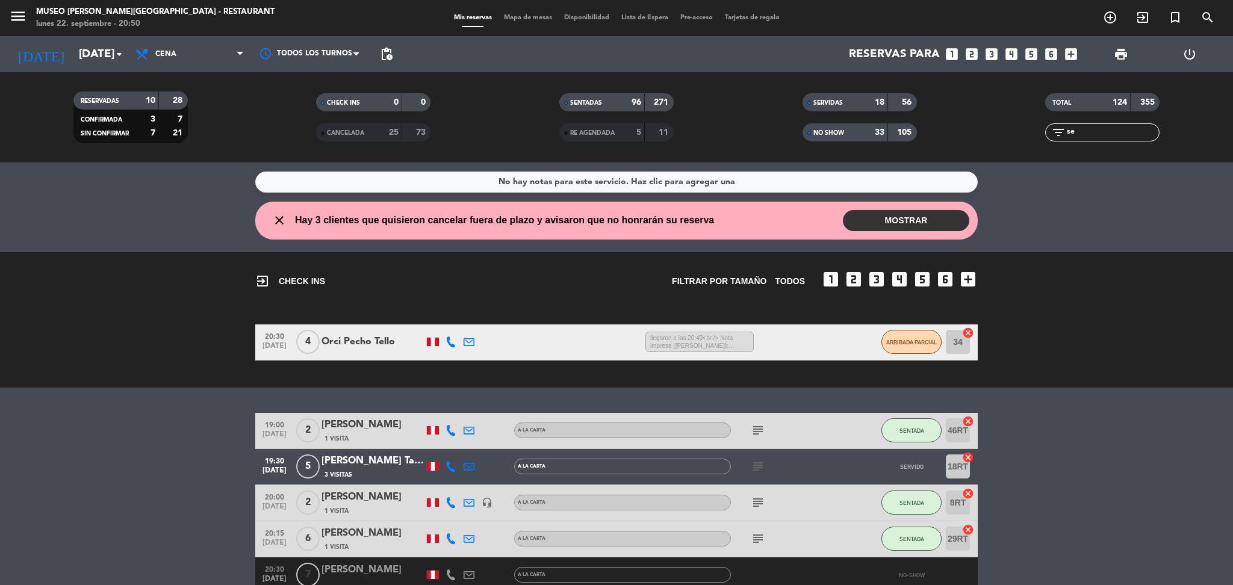
type input "s"
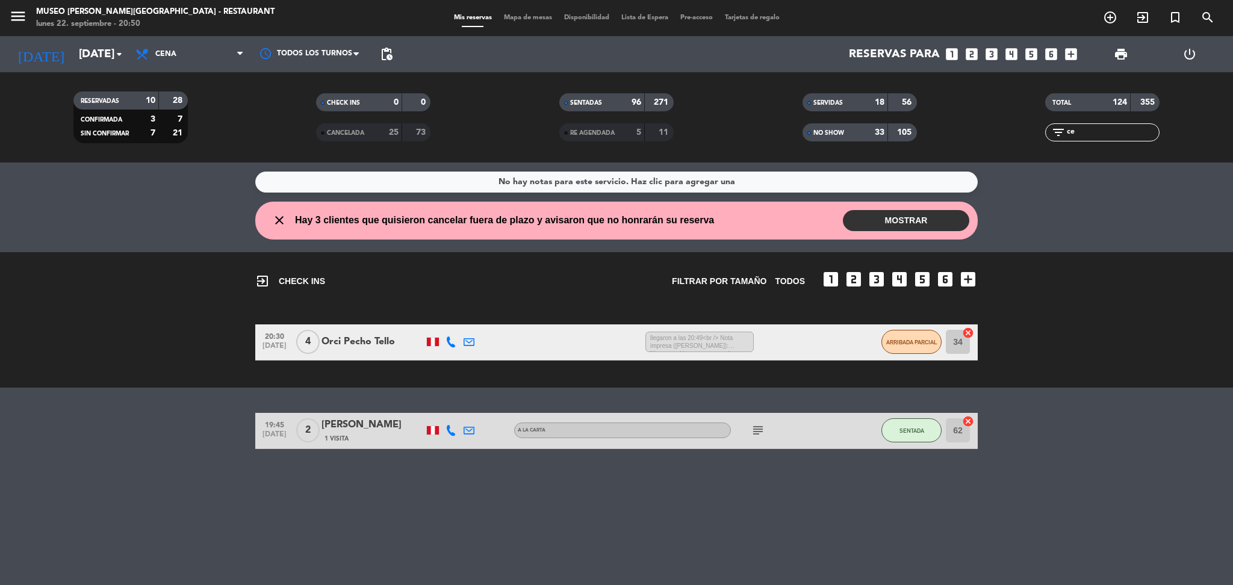
type input "c"
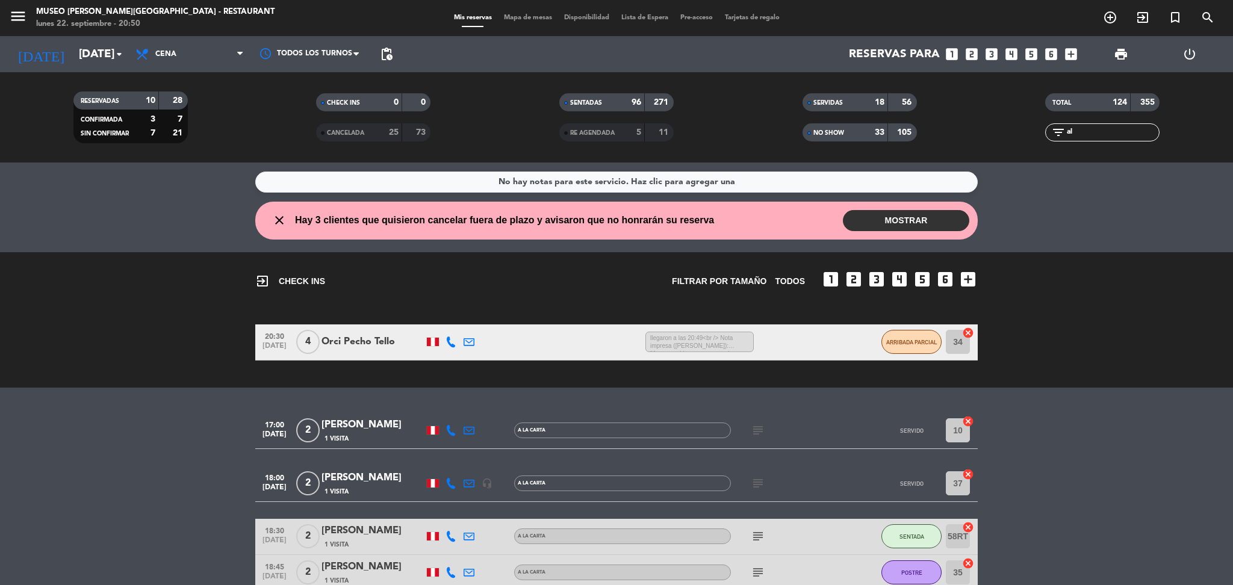
type input "a"
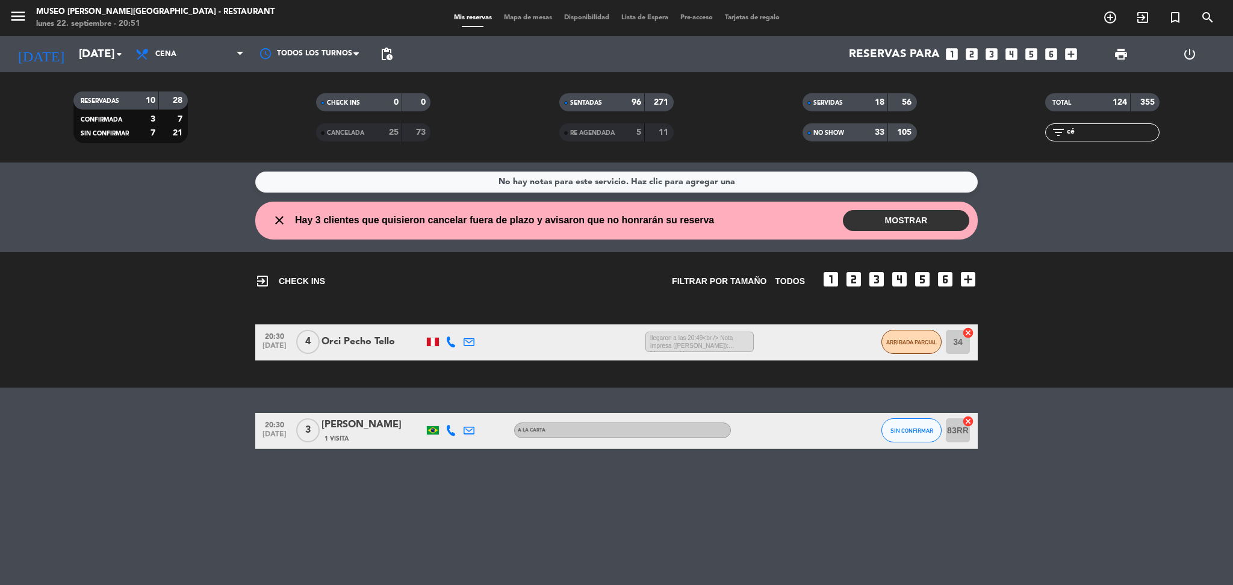
type input "cé"
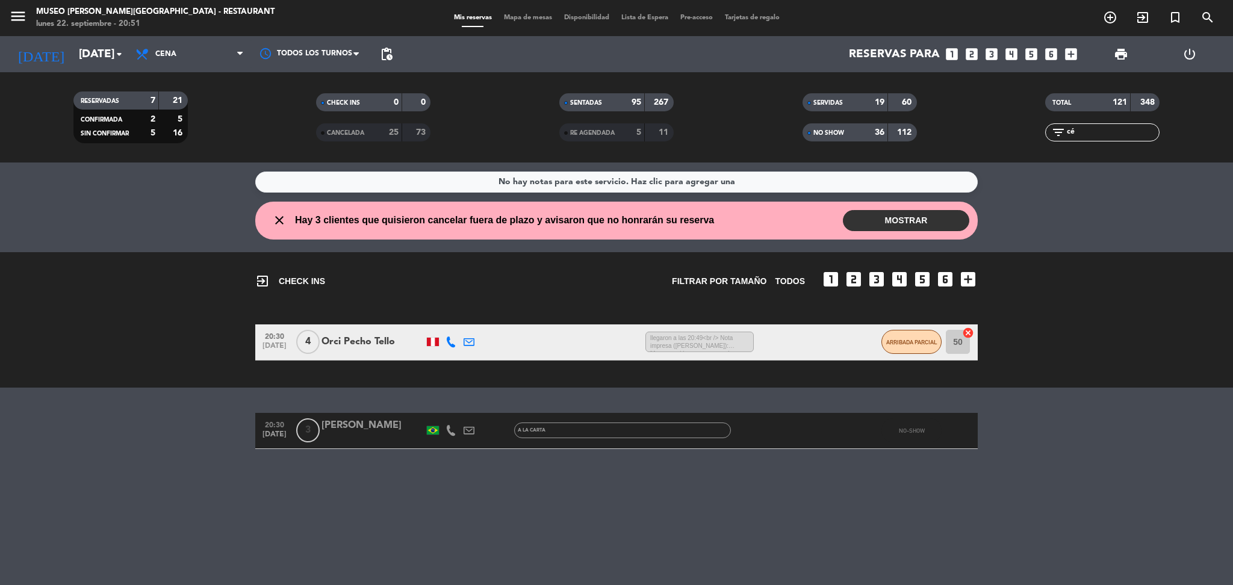
click at [378, 426] on div "[PERSON_NAME]" at bounding box center [372, 426] width 102 height 16
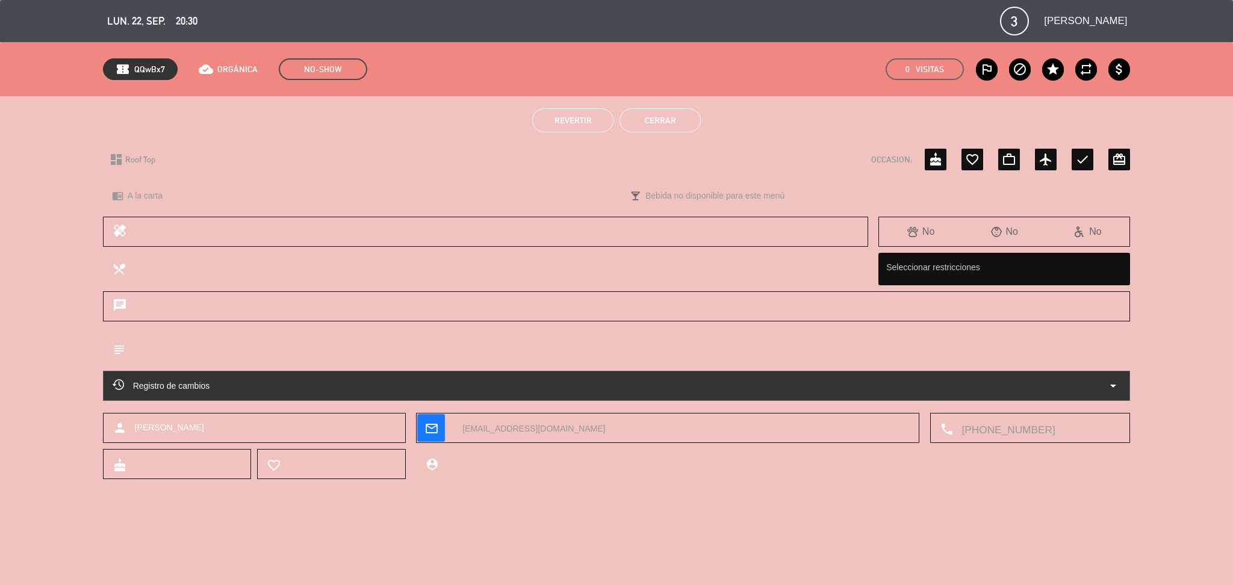
click at [580, 111] on button "Revertir" at bounding box center [572, 120] width 81 height 24
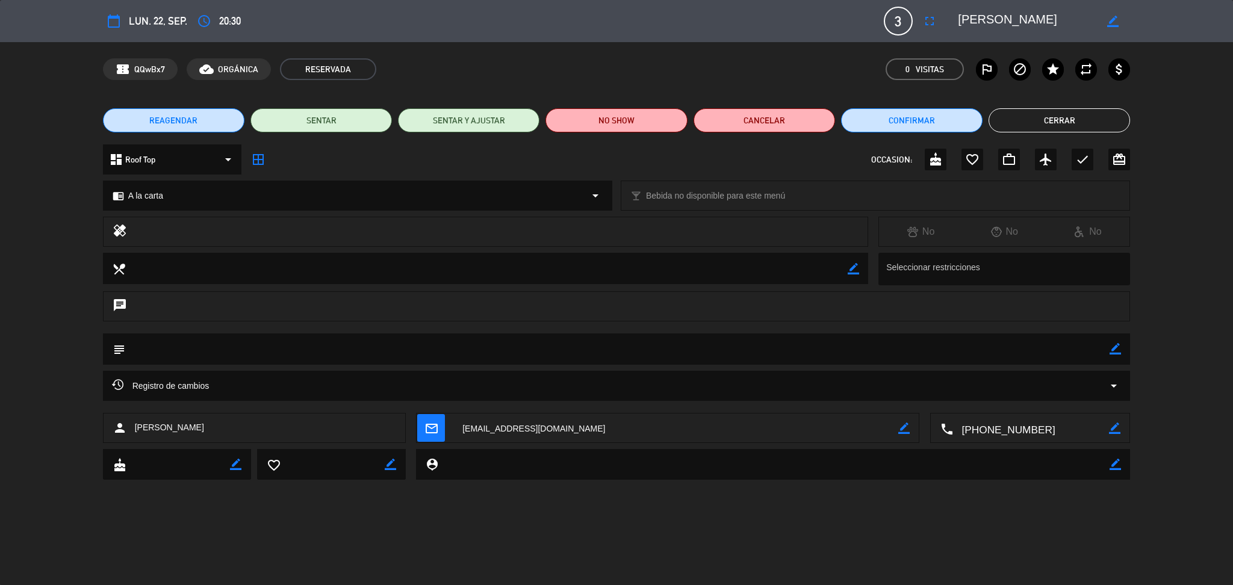
click at [1112, 349] on icon "border_color" at bounding box center [1114, 348] width 11 height 11
click at [1061, 350] on textarea at bounding box center [617, 348] width 985 height 31
type textarea "llegaron a las 20:51"
click at [1112, 349] on icon at bounding box center [1114, 348] width 11 height 11
click at [498, 339] on textarea at bounding box center [617, 348] width 985 height 31
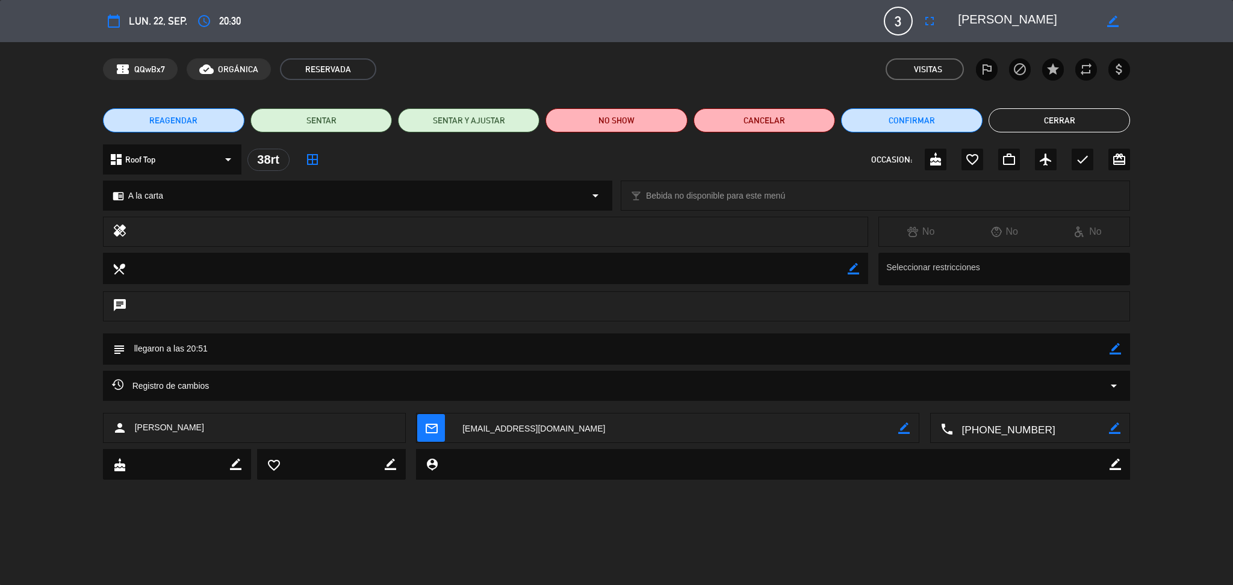
click at [495, 343] on textarea at bounding box center [617, 348] width 985 height 31
click at [1066, 119] on button "Cerrar" at bounding box center [1058, 120] width 141 height 24
